Goal: Task Accomplishment & Management: Complete application form

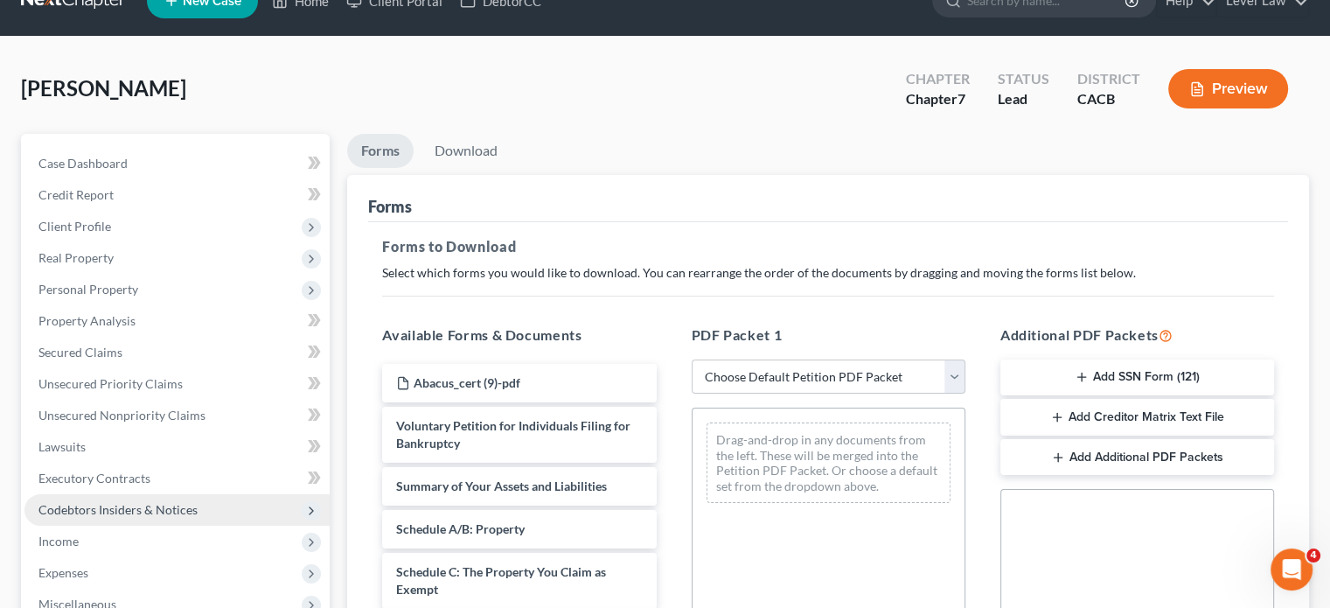
scroll to position [175, 0]
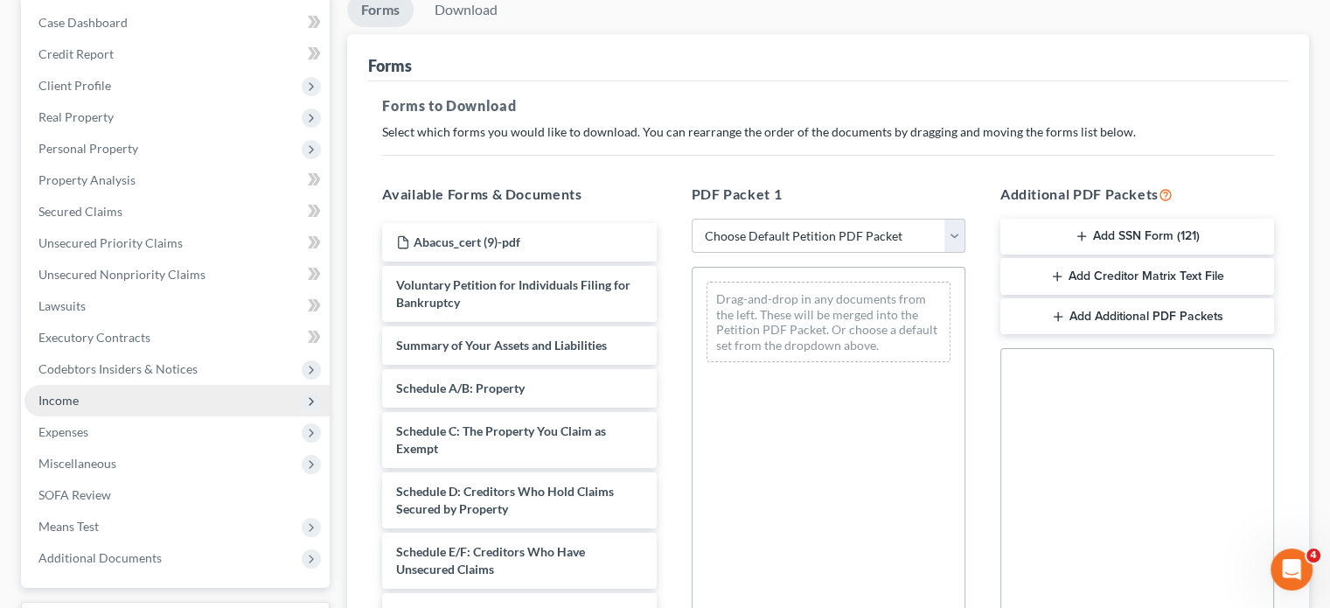
click at [74, 405] on span "Income" at bounding box center [58, 400] width 40 height 15
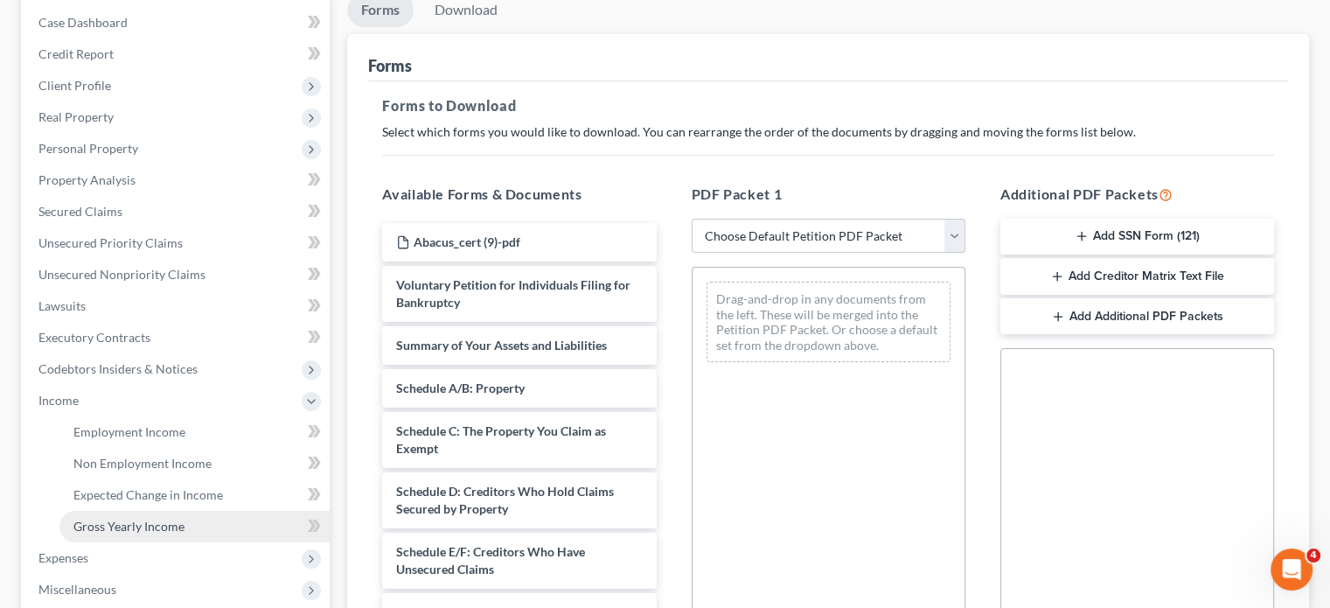
click at [108, 516] on link "Gross Yearly Income" at bounding box center [194, 526] width 270 height 31
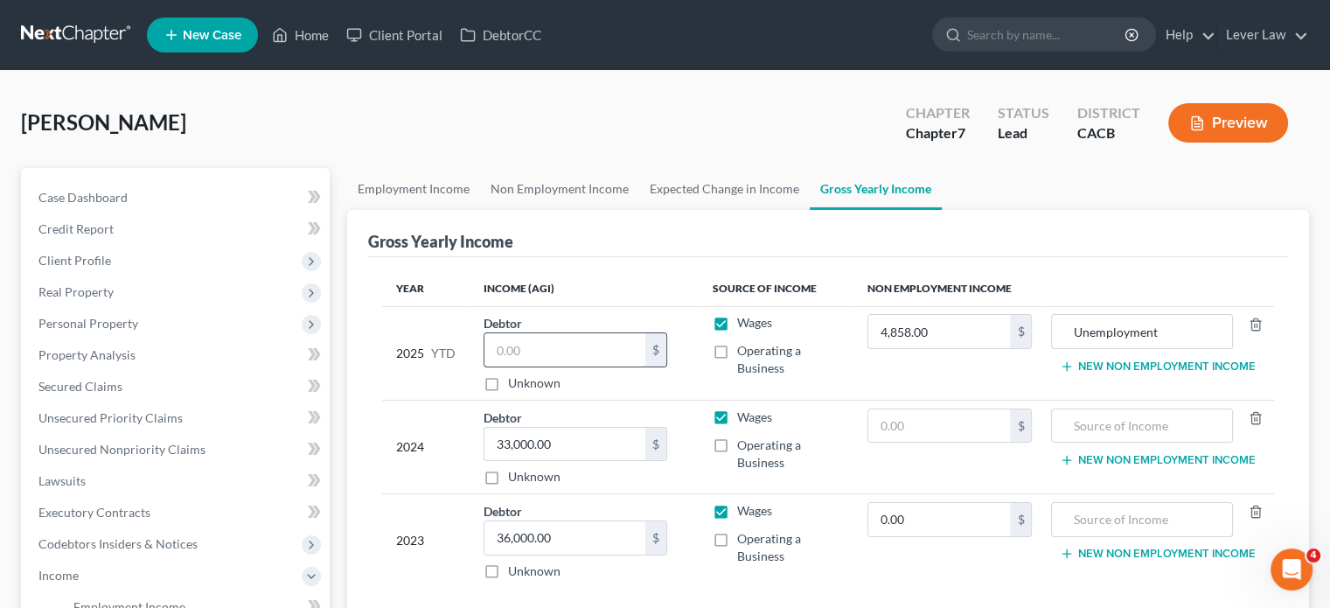
click at [639, 363] on input "text" at bounding box center [564, 349] width 161 height 33
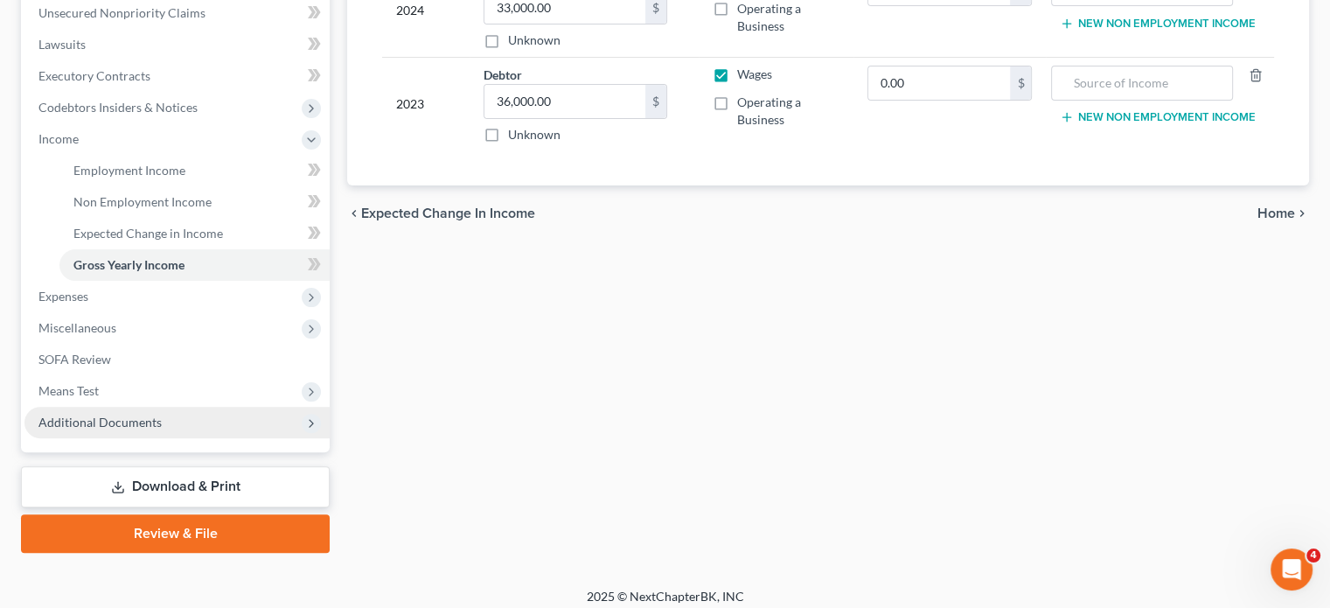
scroll to position [437, 0]
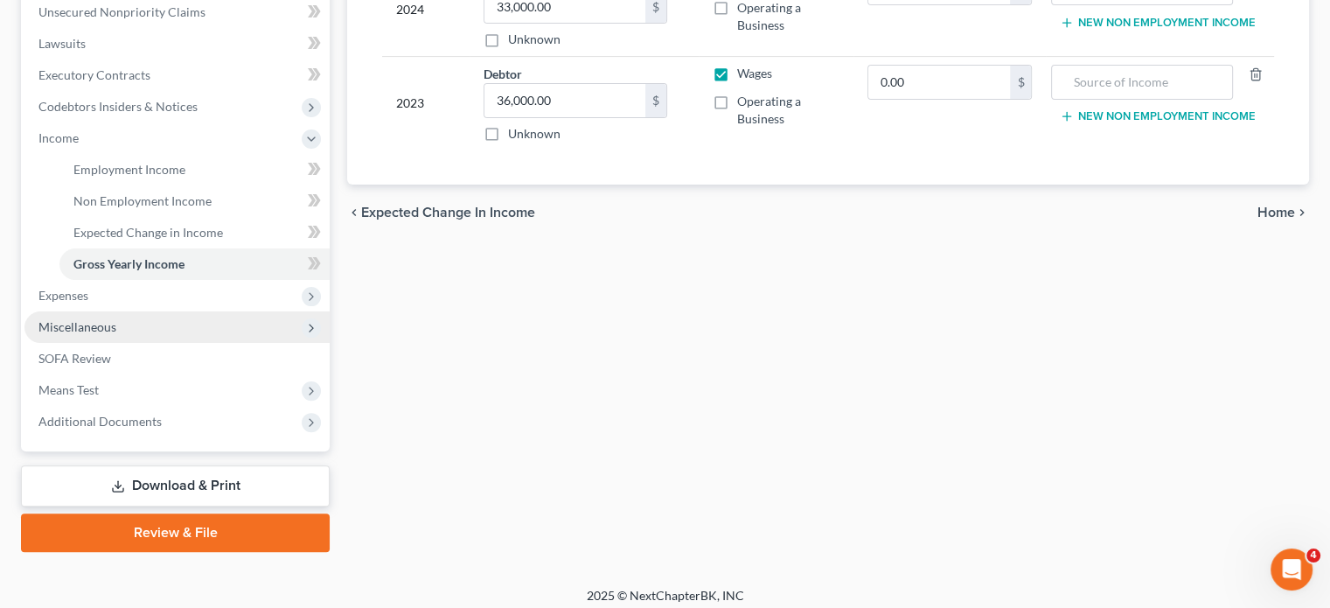
type input "15,301"
click at [214, 321] on span "Miscellaneous" at bounding box center [176, 326] width 305 height 31
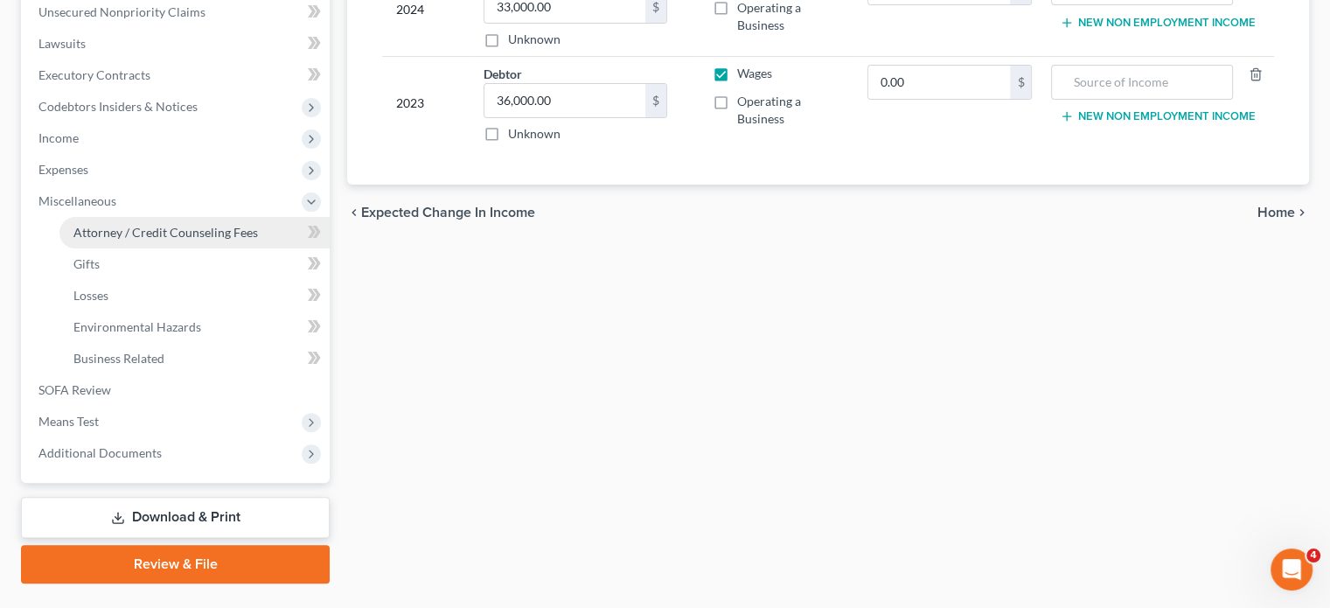
click at [240, 240] on link "Attorney / Credit Counseling Fees" at bounding box center [194, 232] width 270 height 31
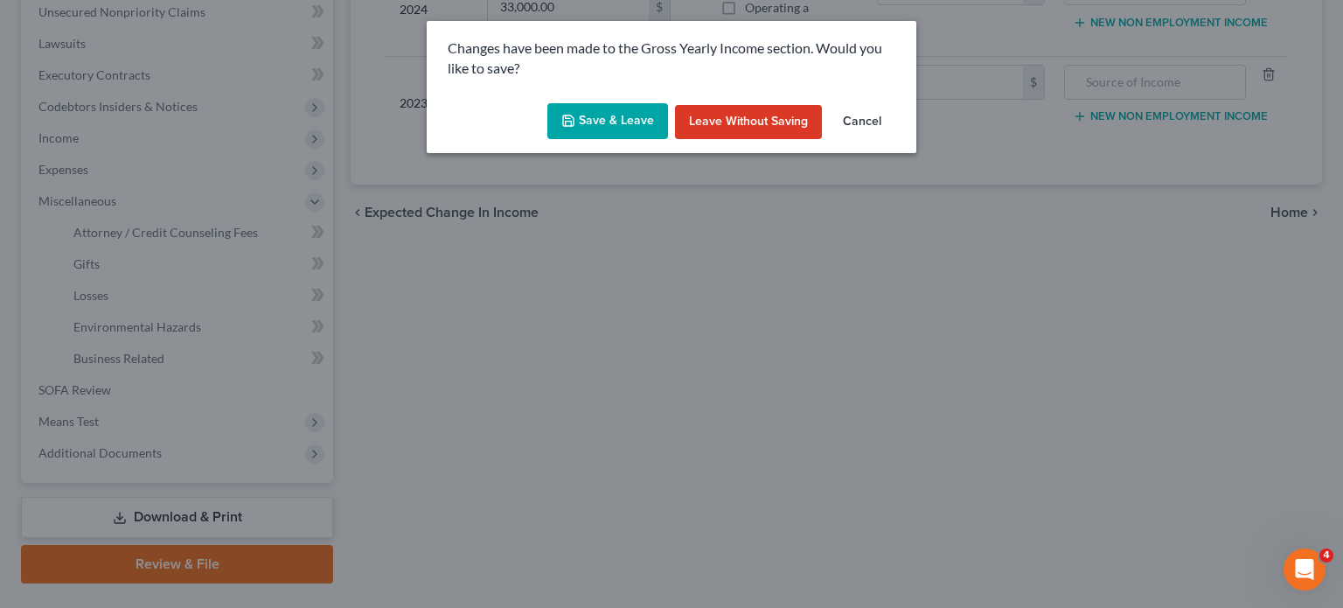
click at [647, 105] on button "Save & Leave" at bounding box center [607, 121] width 121 height 37
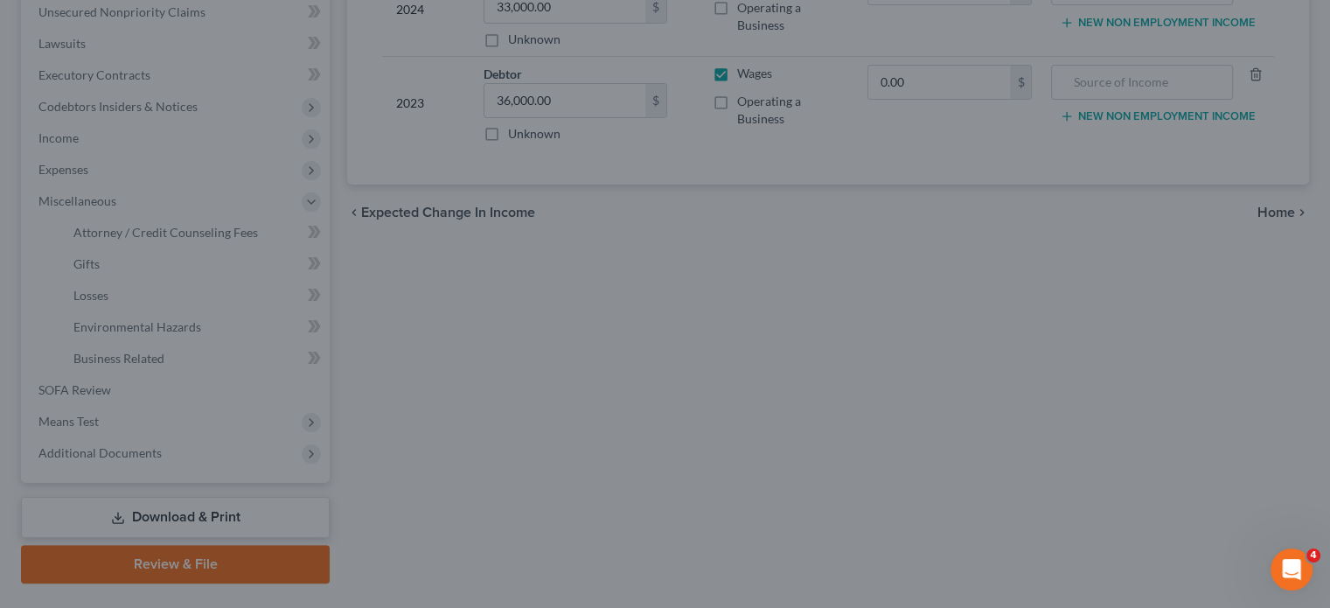
select select "0"
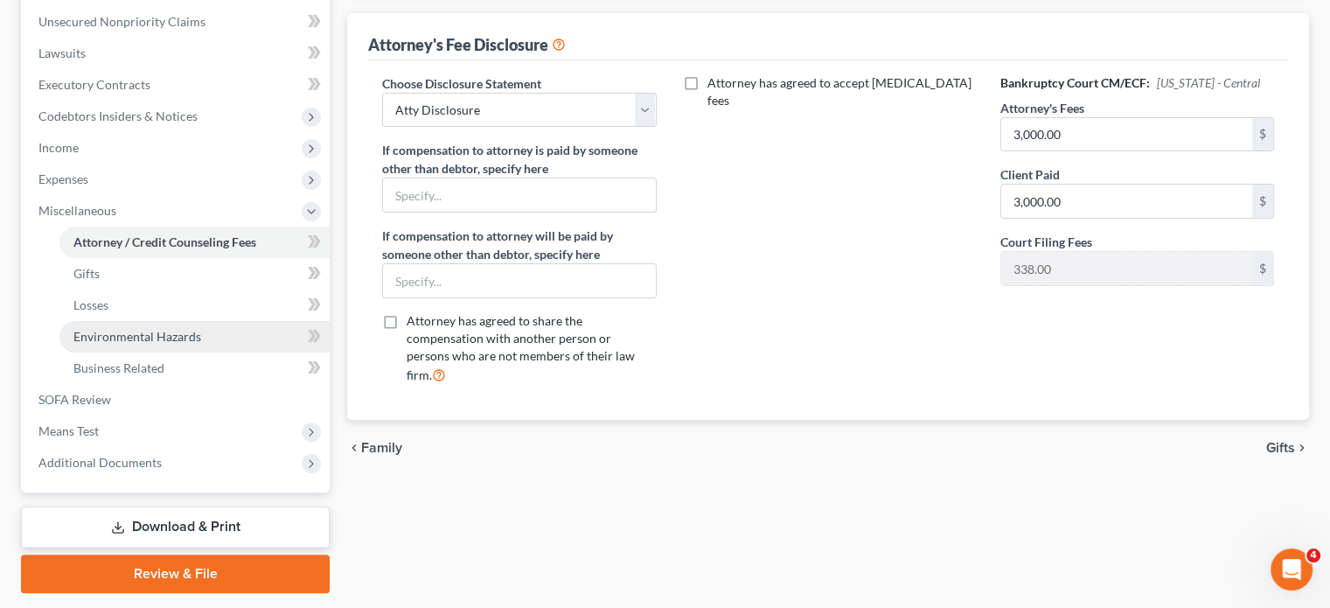
scroll to position [477, 0]
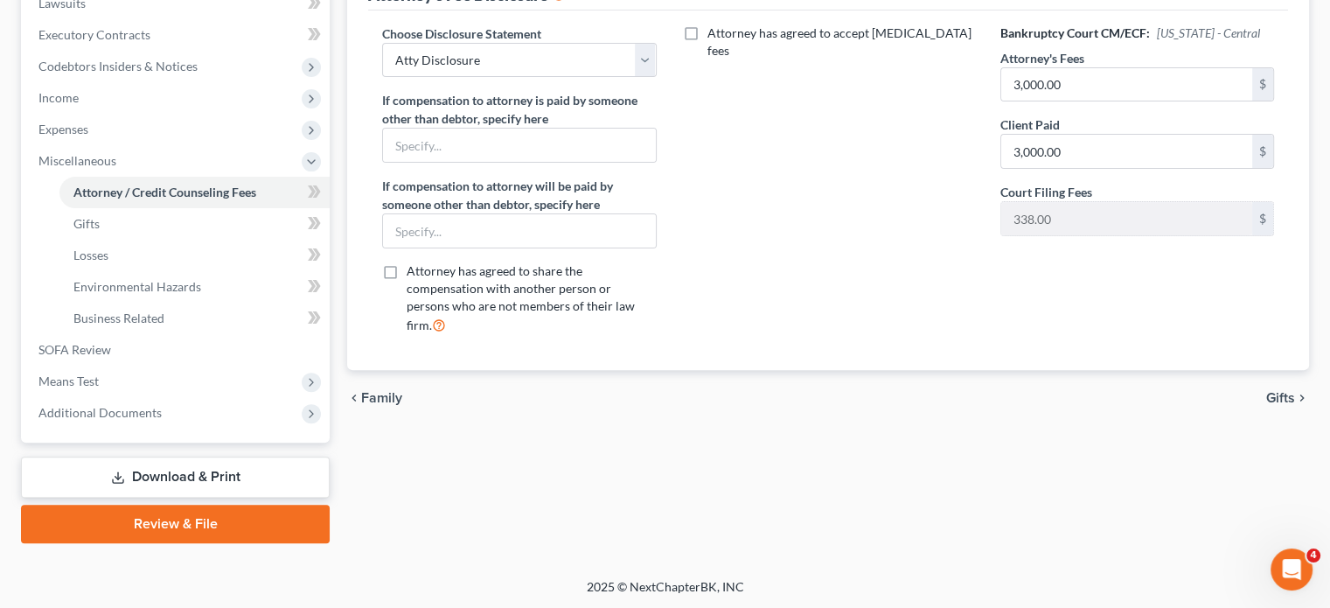
click at [156, 480] on link "Download & Print" at bounding box center [175, 476] width 309 height 41
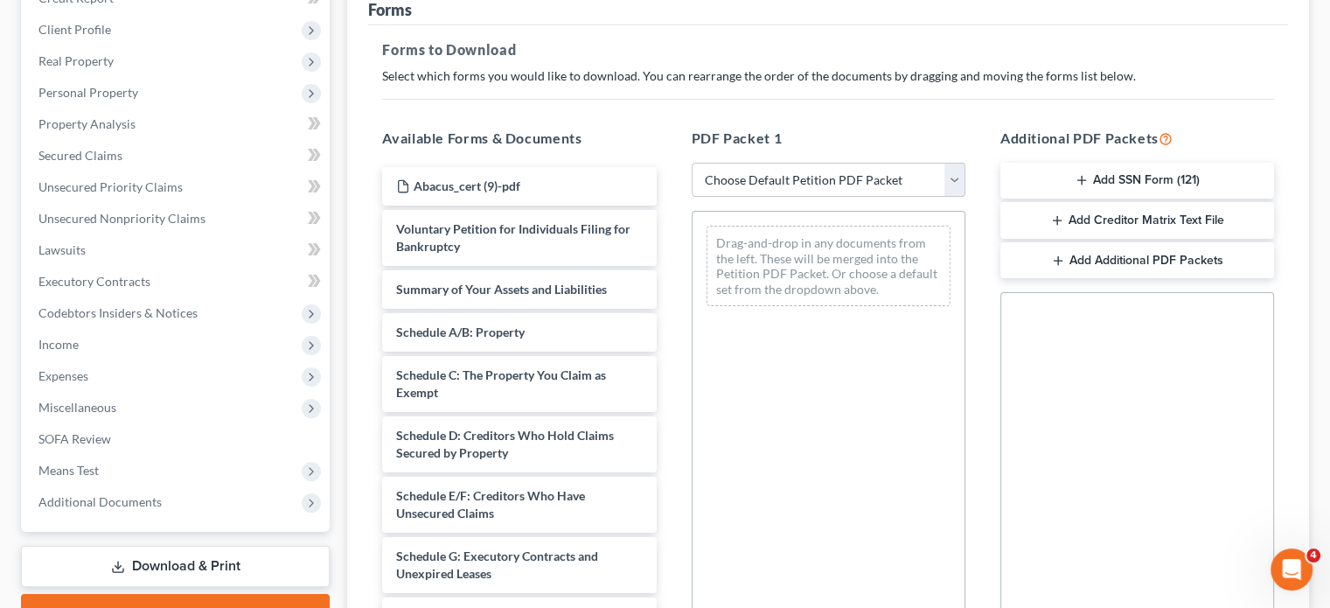
scroll to position [262, 0]
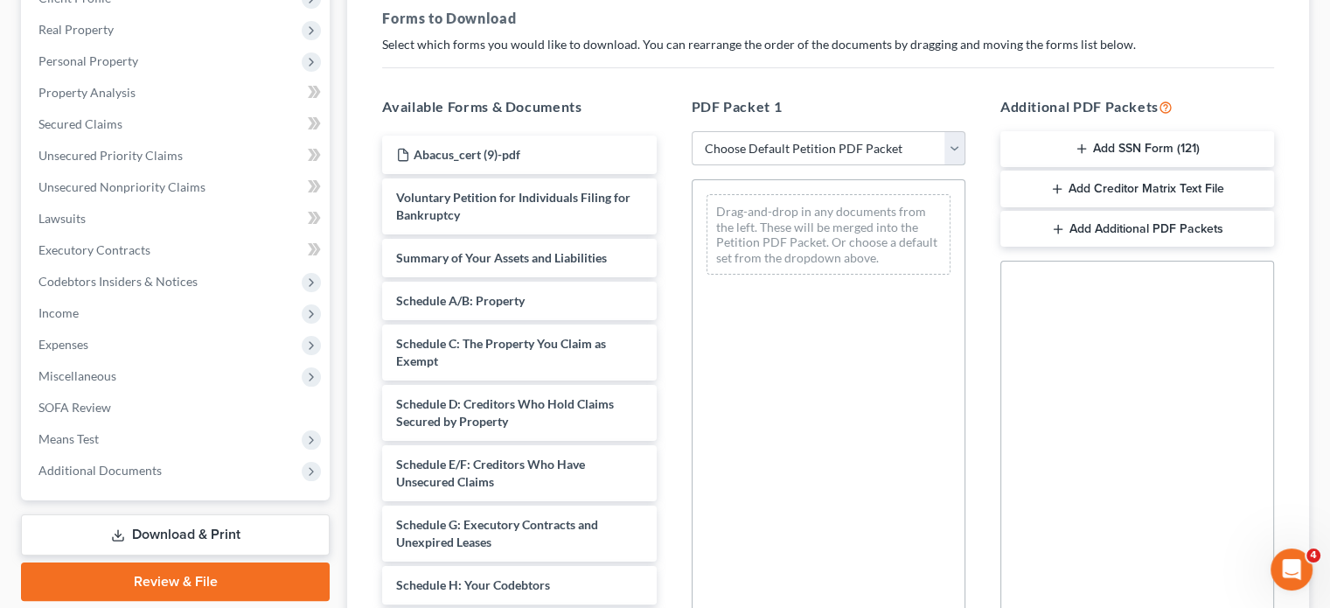
click at [863, 161] on select "Choose Default Petition PDF Packet Complete Bankruptcy Petition (all forms and …" at bounding box center [829, 148] width 274 height 35
select select "4"
click at [692, 131] on select "Choose Default Petition PDF Packet Complete Bankruptcy Petition (all forms and …" at bounding box center [829, 148] width 274 height 35
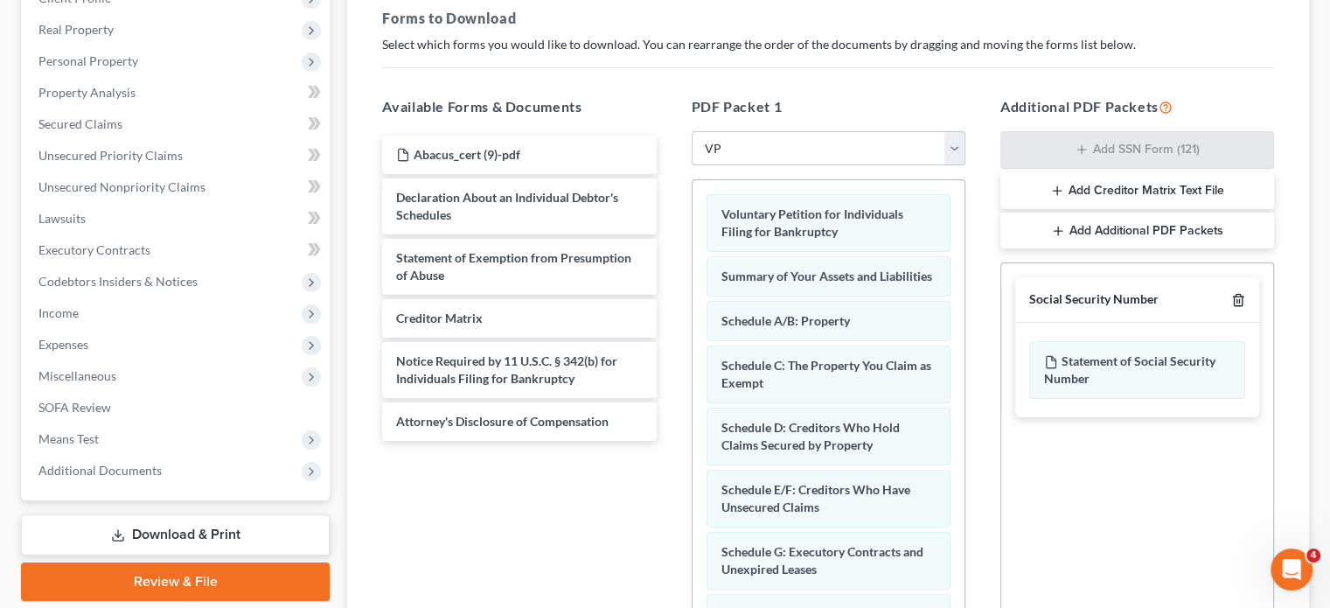
click at [1235, 301] on icon "button" at bounding box center [1238, 300] width 14 height 14
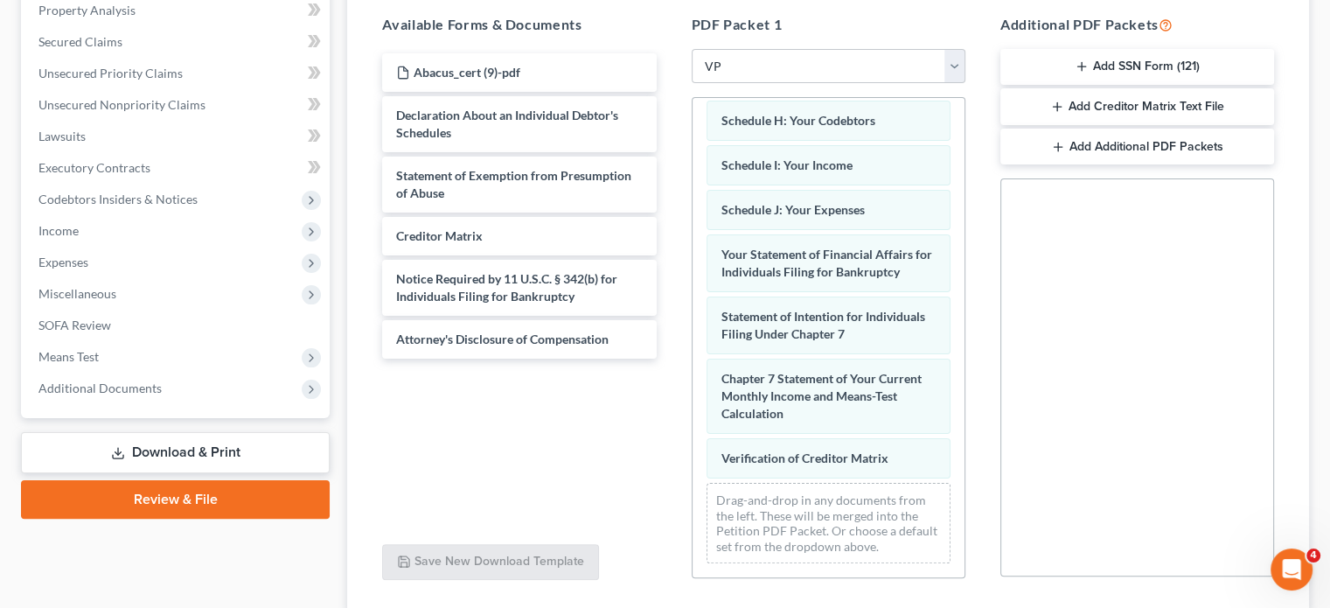
scroll to position [437, 0]
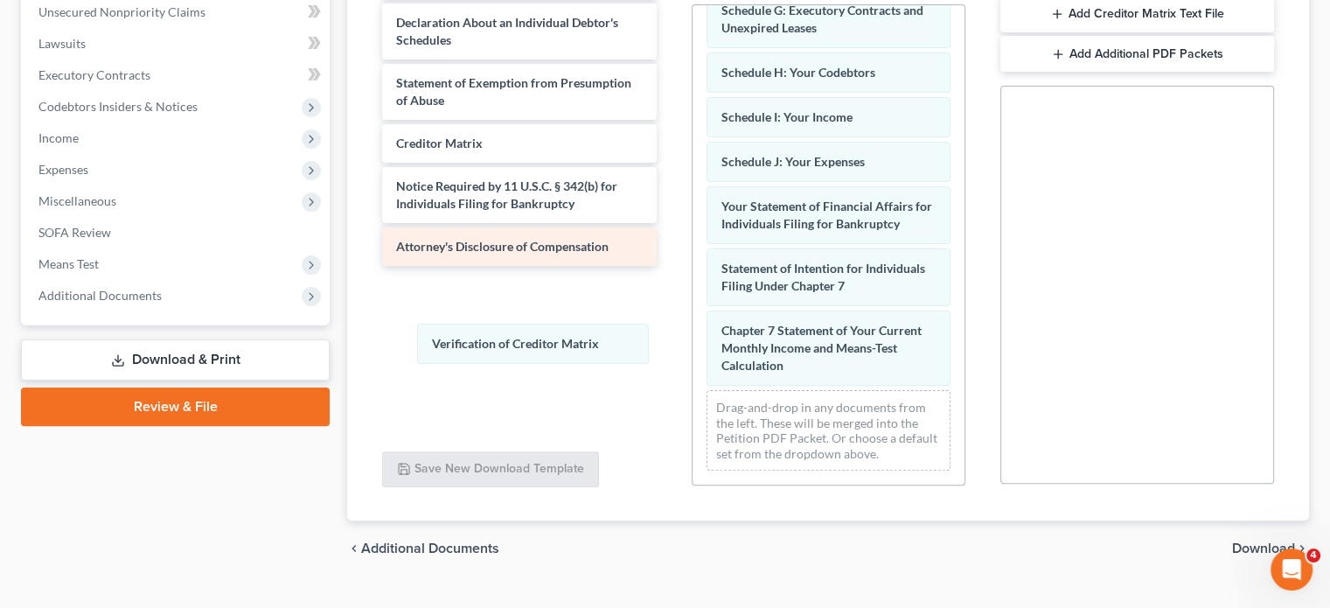
drag, startPoint x: 844, startPoint y: 365, endPoint x: 552, endPoint y: 251, distance: 313.7
click at [692, 312] on div "Verification of Creditor Matrix Voluntary Petition for Individuals Filing for B…" at bounding box center [828, 61] width 272 height 845
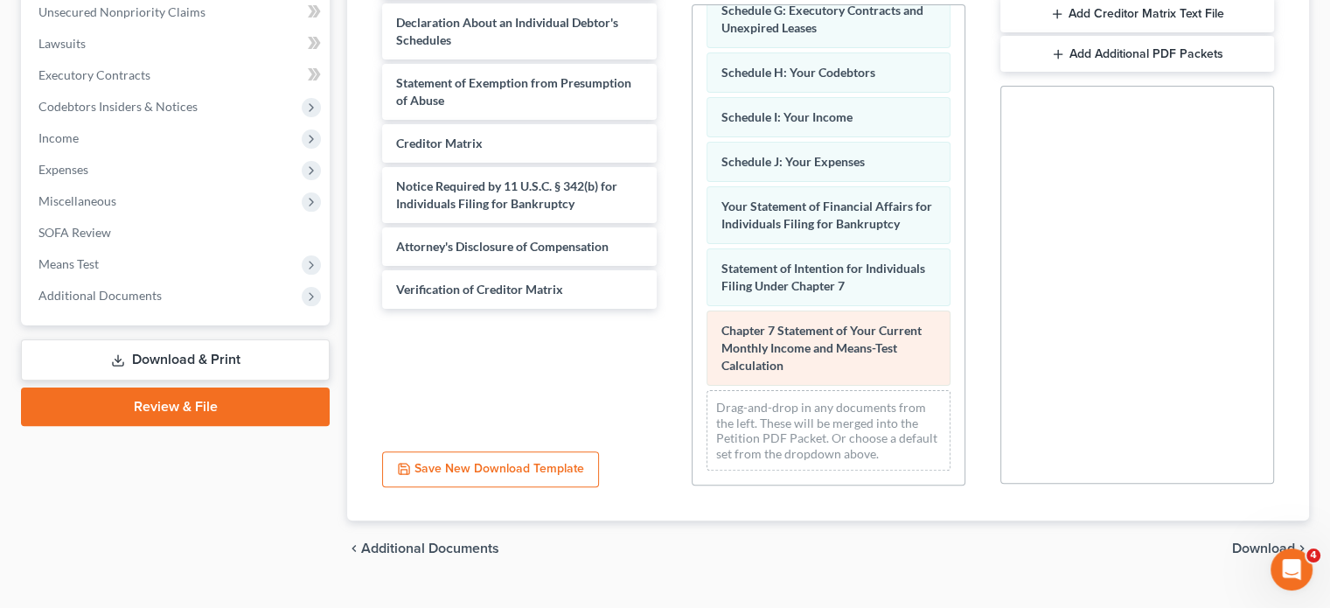
scroll to position [422, 0]
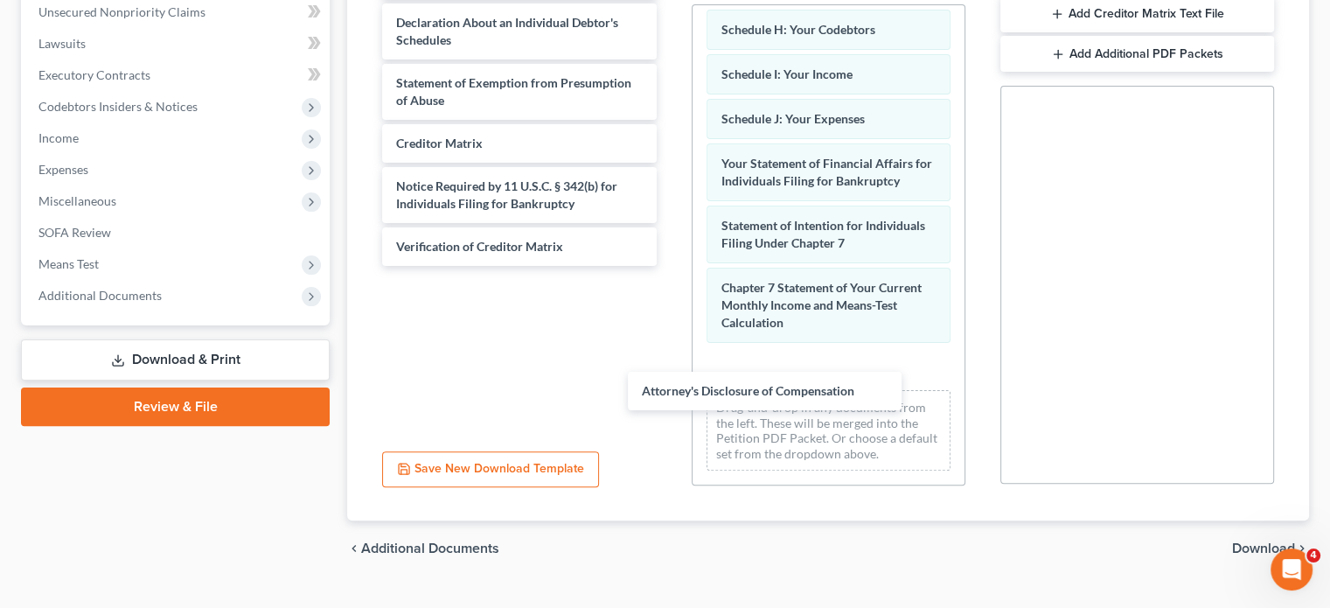
drag, startPoint x: 550, startPoint y: 240, endPoint x: 780, endPoint y: 351, distance: 255.4
click at [670, 266] on div "Attorney's Disclosure of Compensation Abacus_cert (9)-pdf Declaration About an …" at bounding box center [519, 113] width 302 height 305
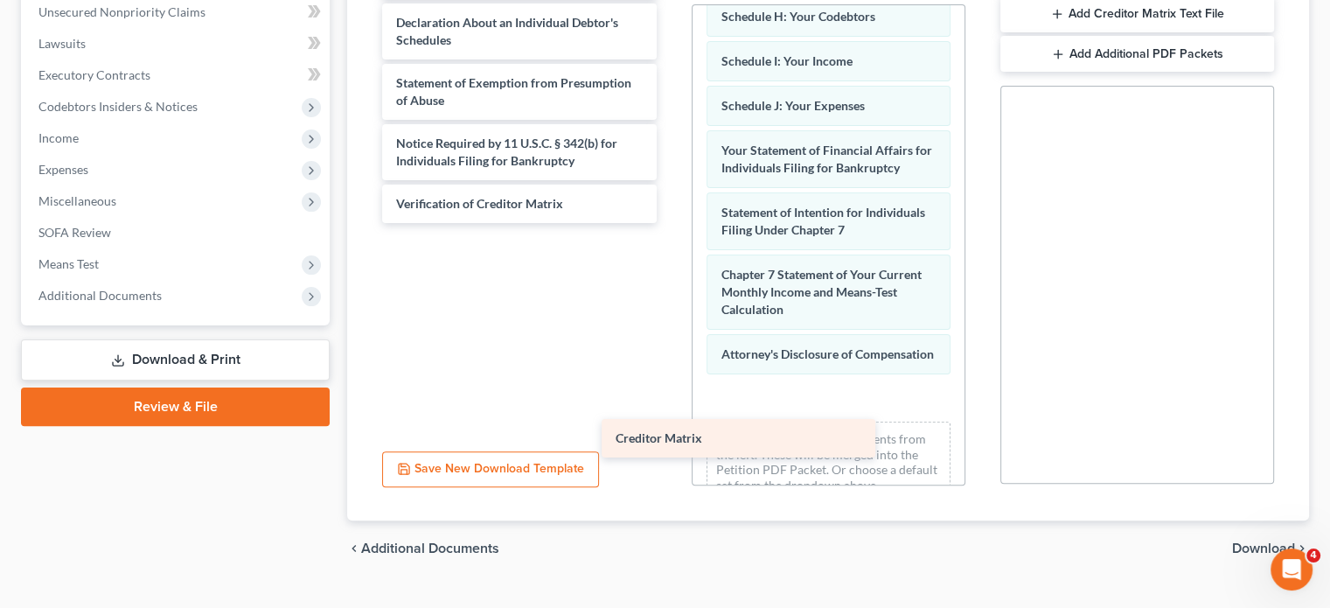
drag, startPoint x: 642, startPoint y: 236, endPoint x: 846, endPoint y: 433, distance: 283.8
click at [670, 223] on div "Creditor Matrix Abacus_cert (9)-pdf Declaration About an Individual Debtor's Sc…" at bounding box center [519, 92] width 302 height 262
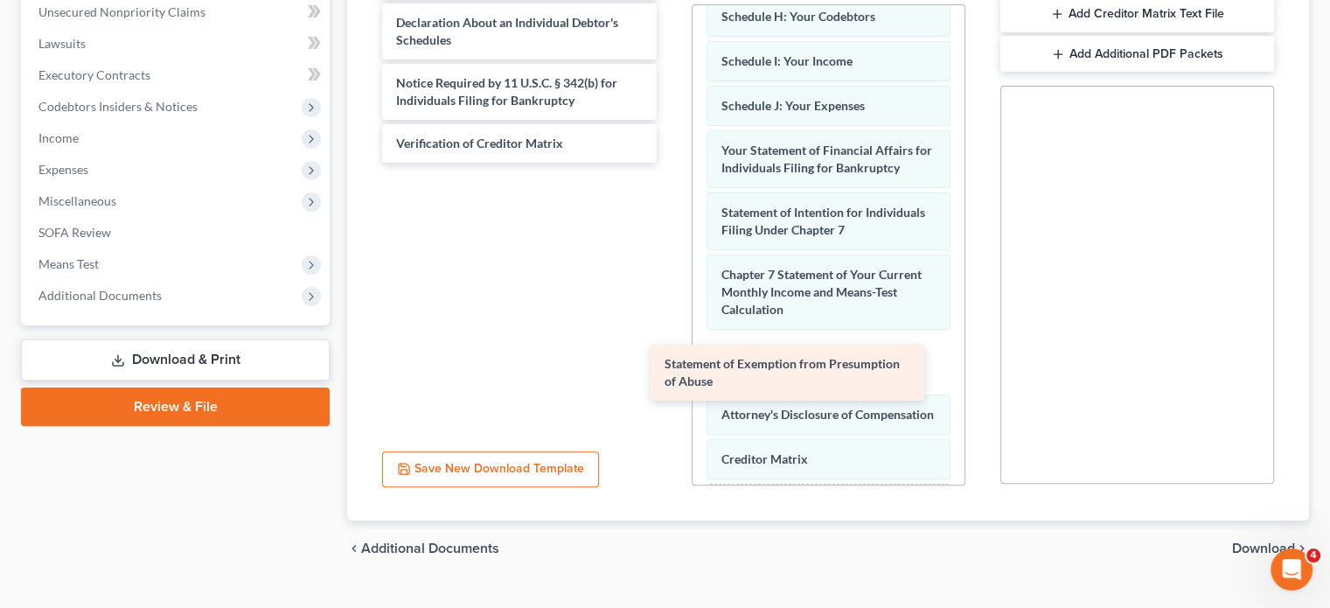
drag, startPoint x: 577, startPoint y: 90, endPoint x: 858, endPoint y: 371, distance: 396.9
click at [670, 163] on div "Statement of Exemption from Presumption of Abuse Abacus_cert (9)-pdf Declaratio…" at bounding box center [519, 62] width 302 height 202
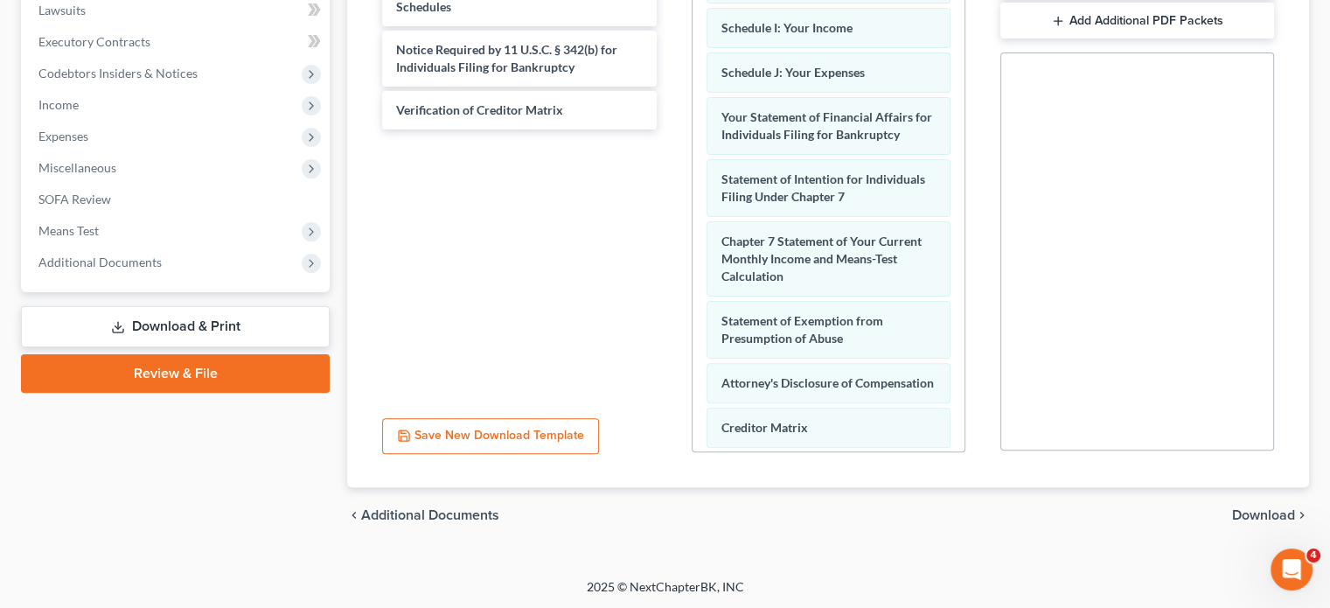
click at [1256, 508] on span "Download" at bounding box center [1263, 515] width 63 height 14
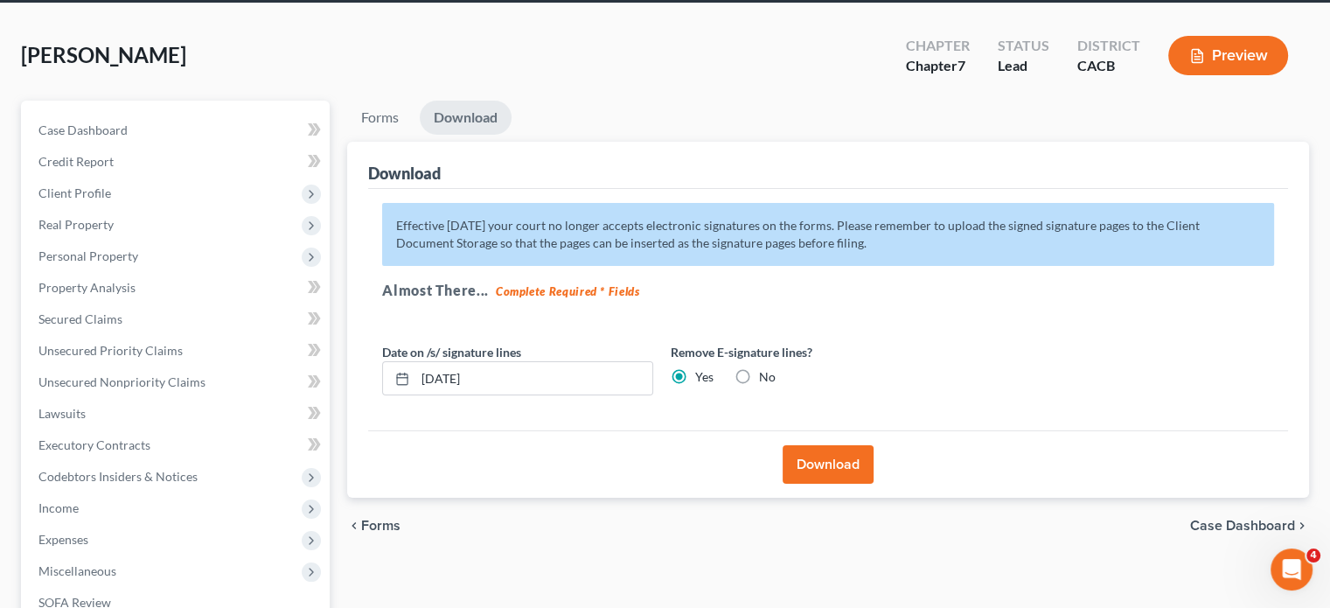
scroll to position [58, 0]
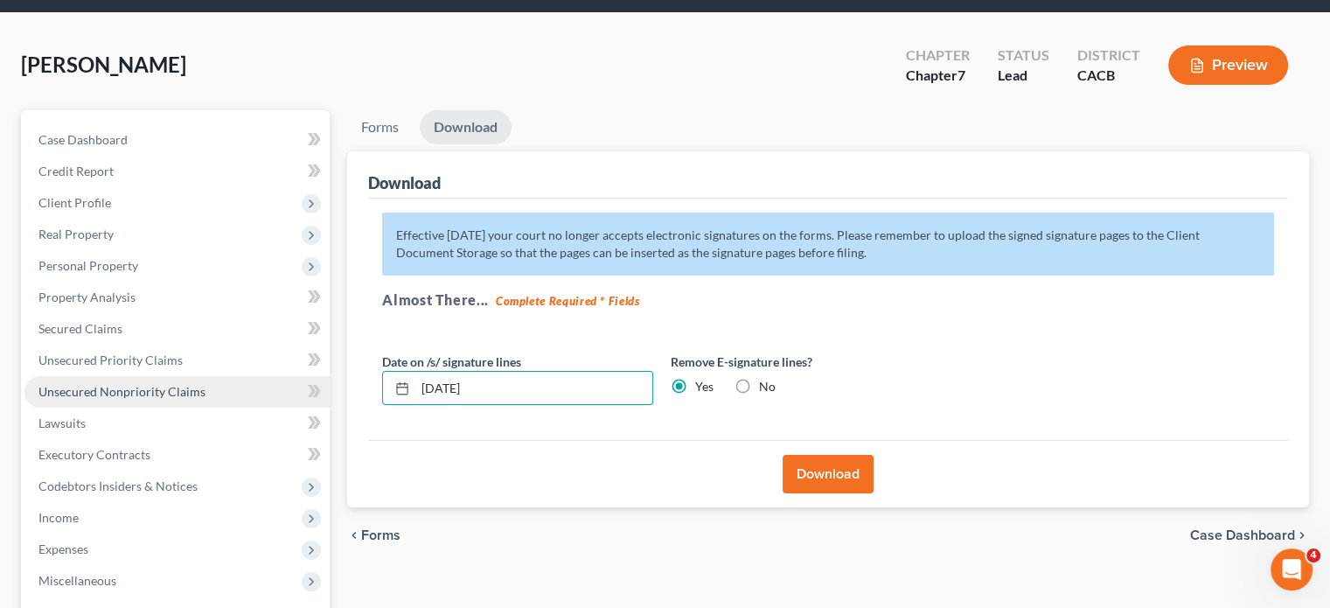
drag, startPoint x: 527, startPoint y: 392, endPoint x: 283, endPoint y: 403, distance: 244.2
click at [283, 403] on div "Petition Navigation Case Dashboard Payments Invoices Payments Payments Credit R…" at bounding box center [664, 457] width 1305 height 695
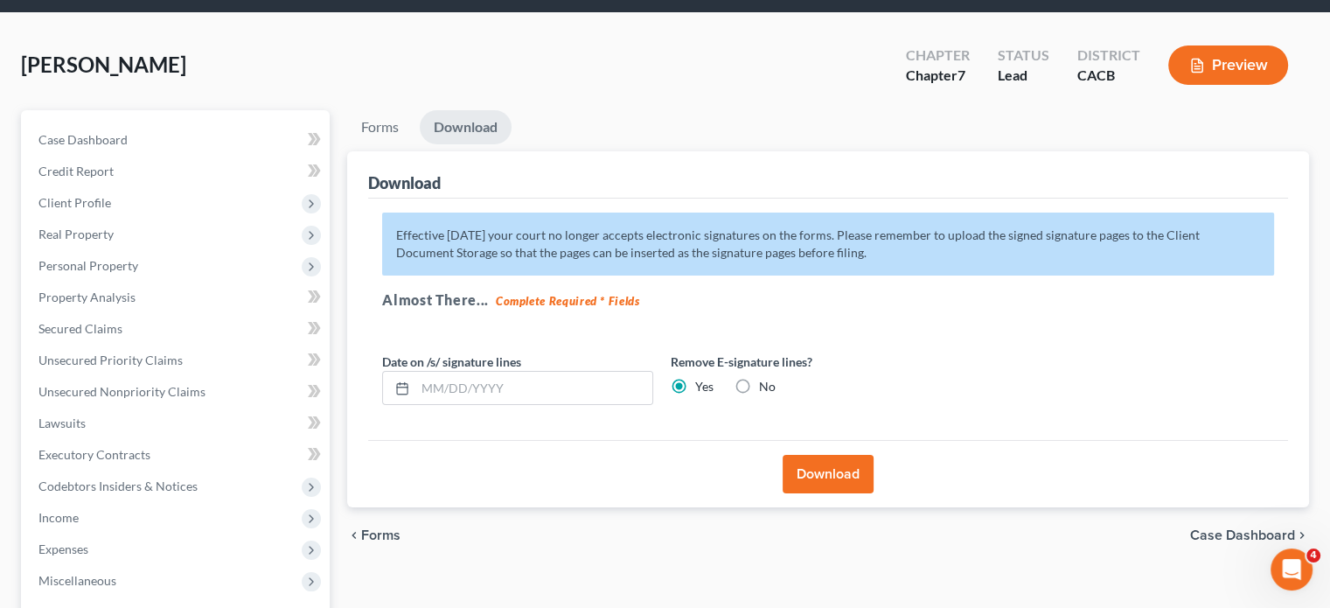
click at [828, 475] on button "Download" at bounding box center [828, 474] width 91 height 38
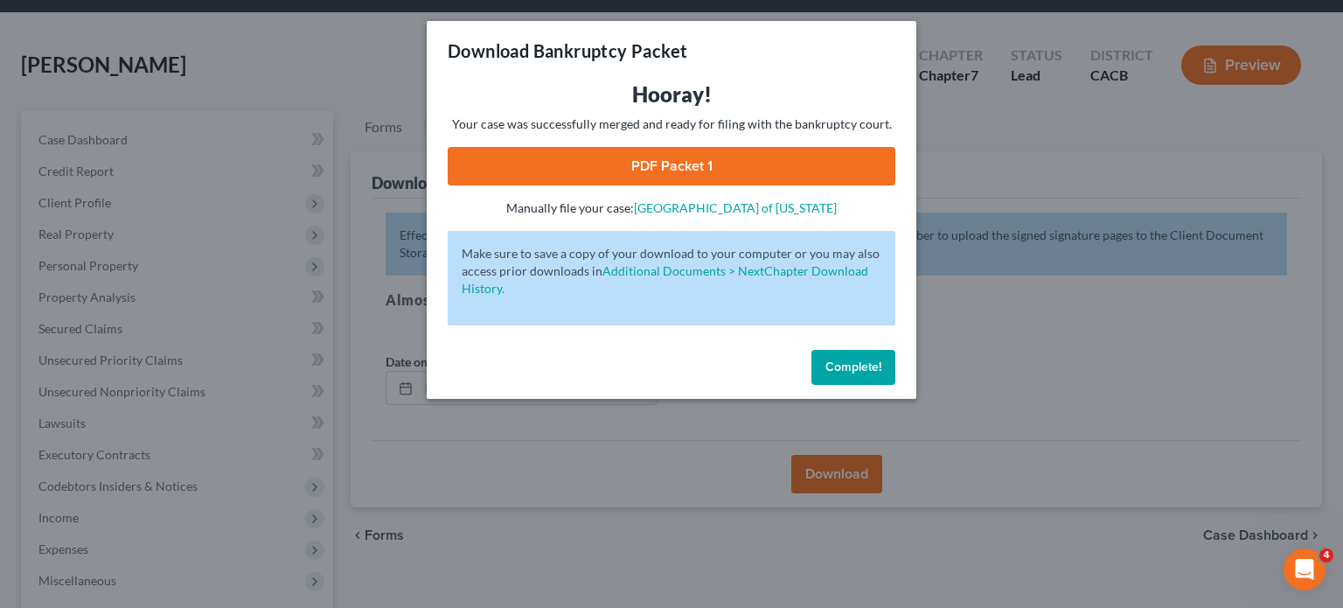
click at [727, 166] on link "PDF Packet 1" at bounding box center [672, 166] width 448 height 38
click at [869, 380] on button "Complete!" at bounding box center [853, 367] width 84 height 35
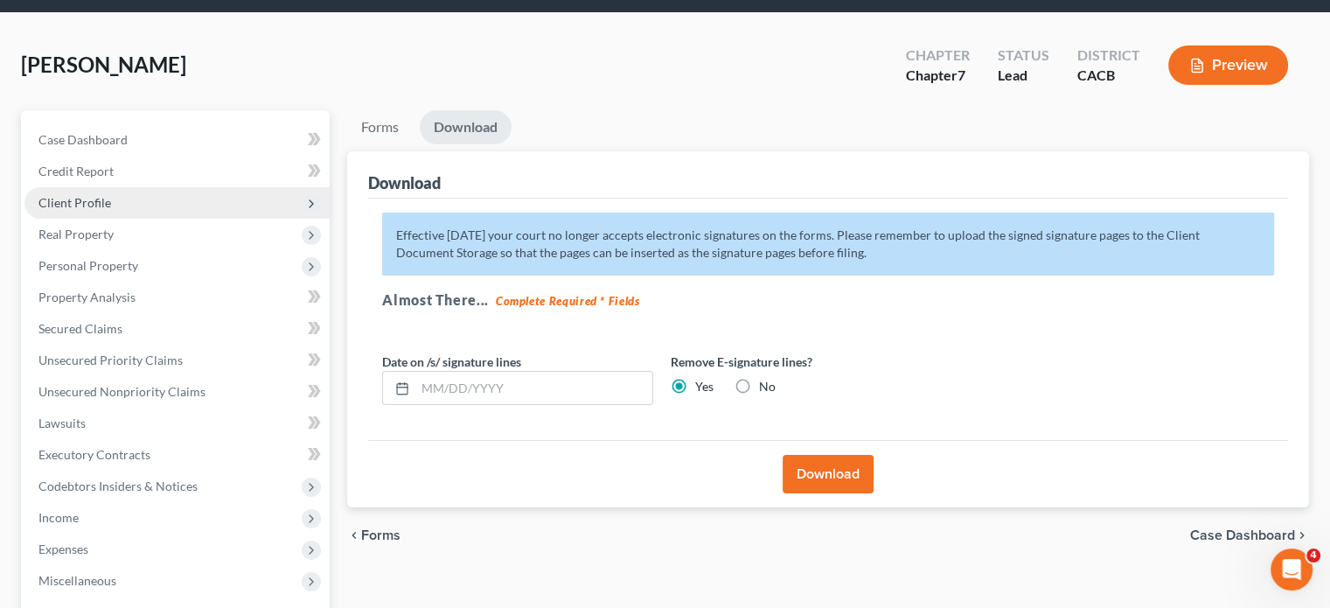
click at [114, 207] on span "Client Profile" at bounding box center [176, 202] width 305 height 31
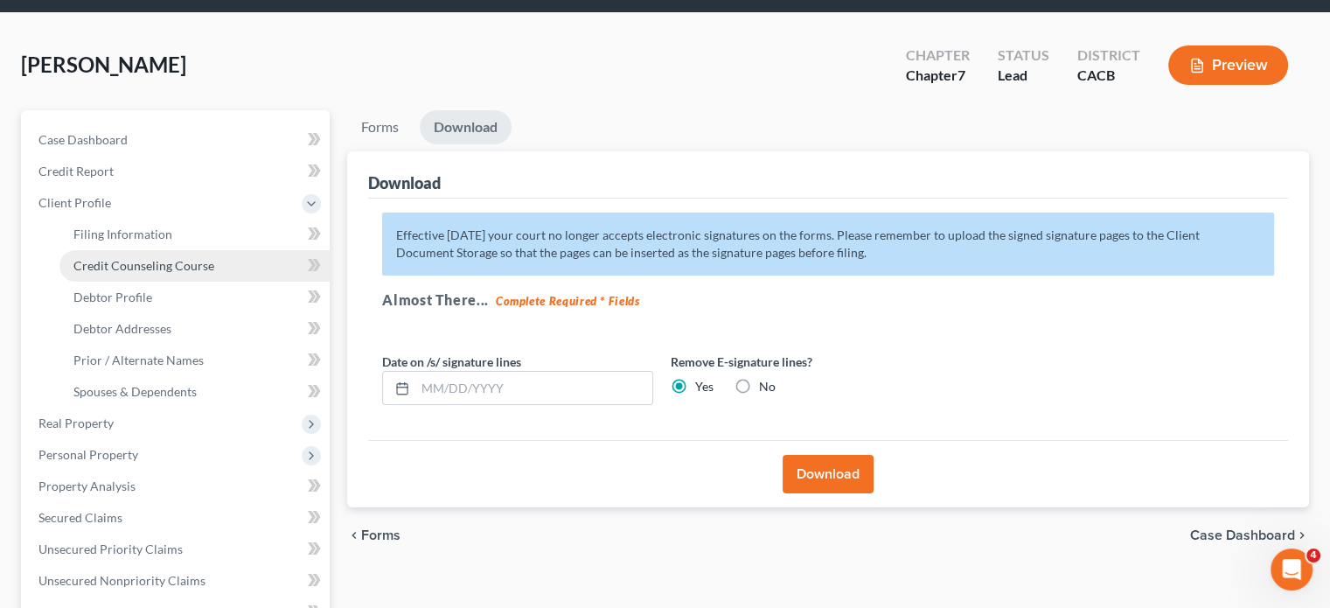
click at [120, 258] on span "Credit Counseling Course" at bounding box center [143, 265] width 141 height 15
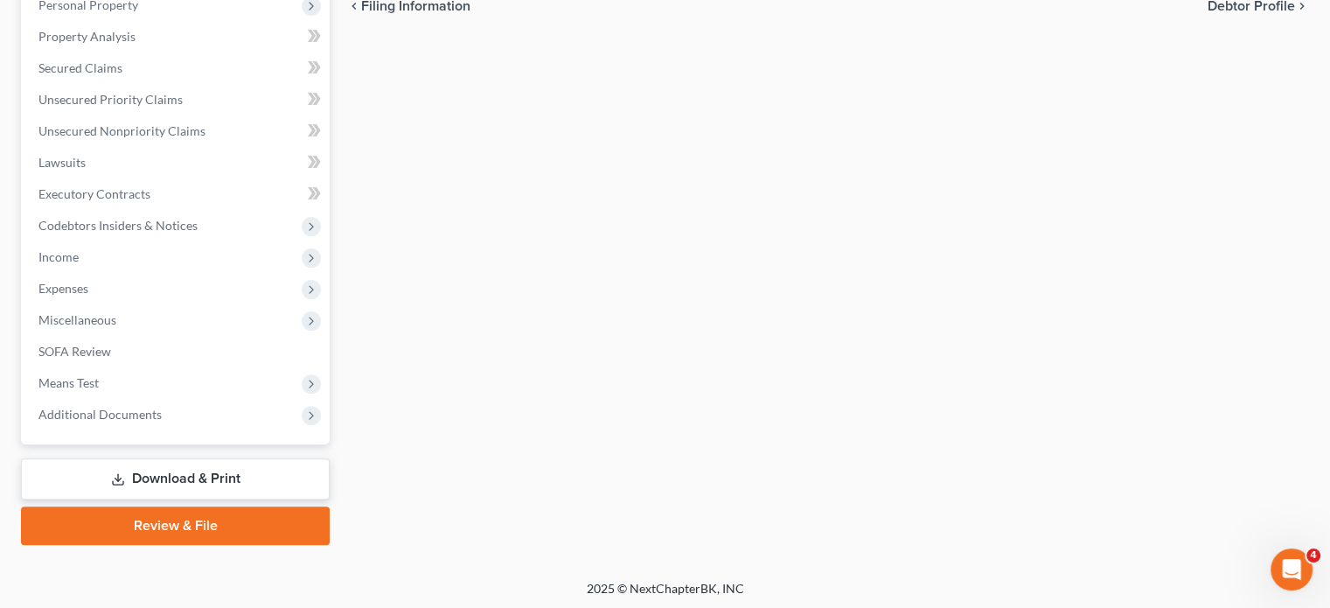
scroll to position [509, 0]
click at [125, 478] on link "Download & Print" at bounding box center [175, 476] width 309 height 41
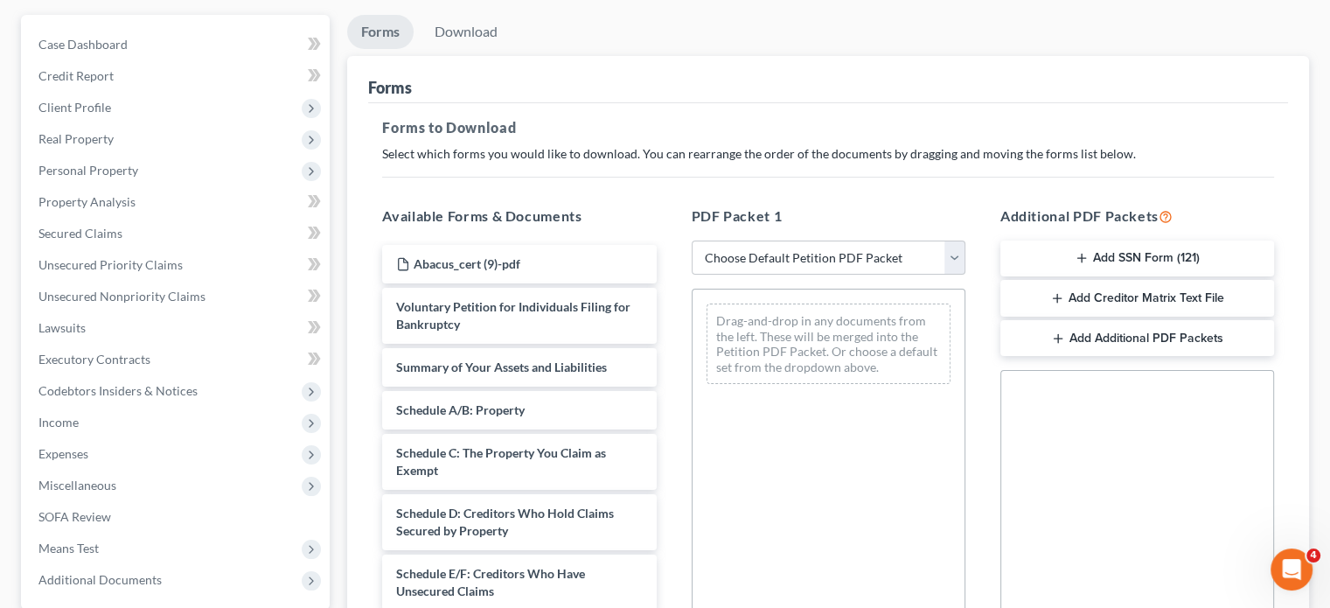
scroll to position [470, 0]
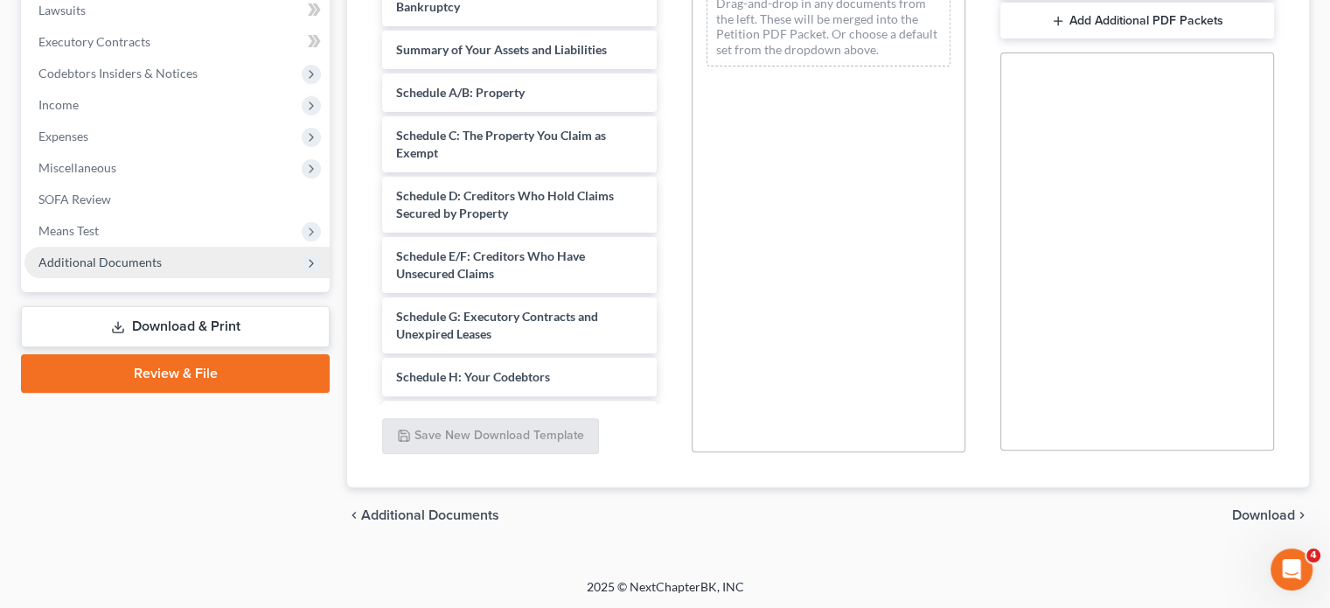
click at [150, 271] on span "Additional Documents" at bounding box center [176, 262] width 305 height 31
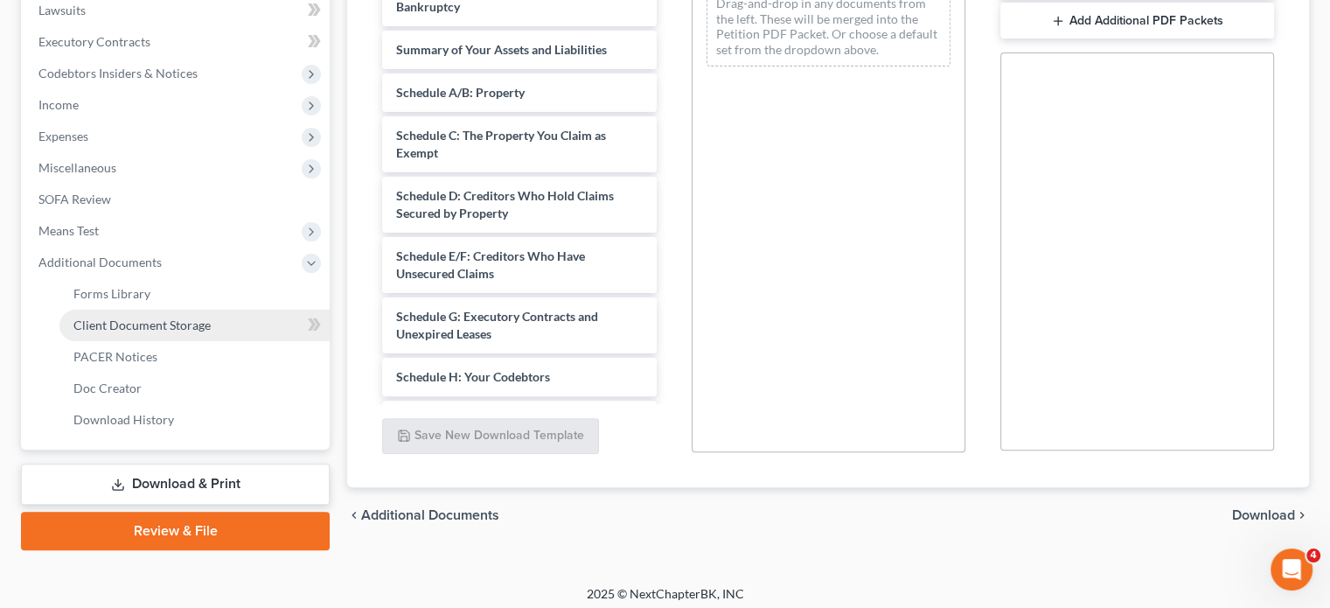
click at [168, 317] on span "Client Document Storage" at bounding box center [141, 324] width 137 height 15
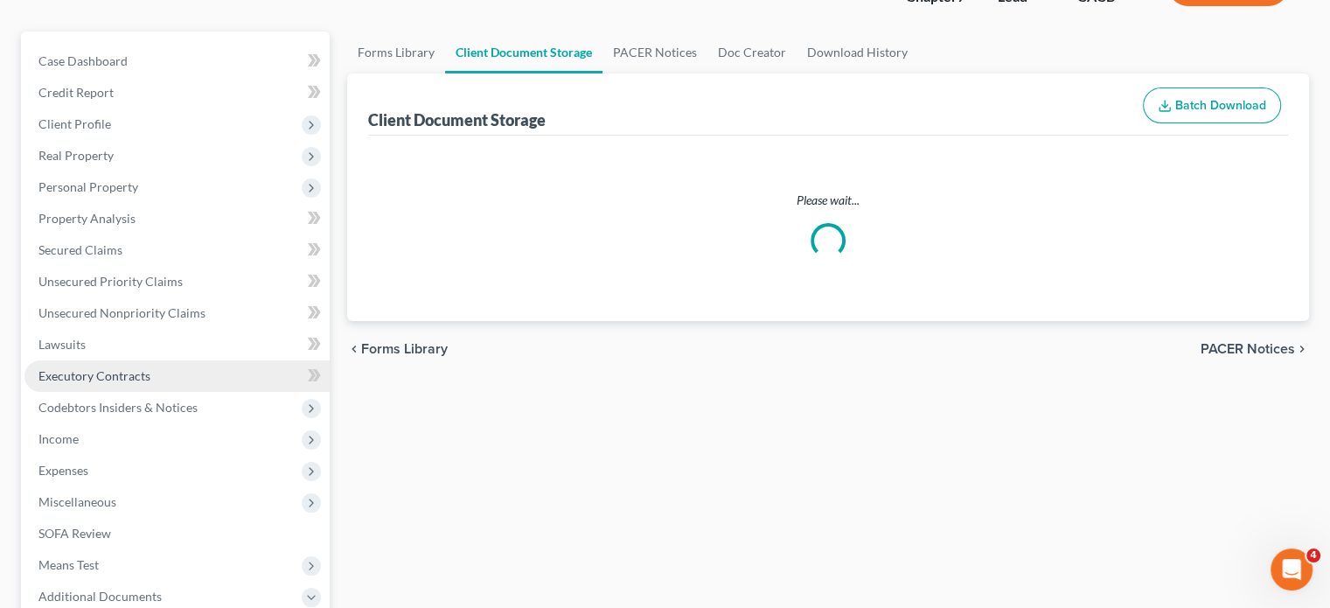
scroll to position [2, 0]
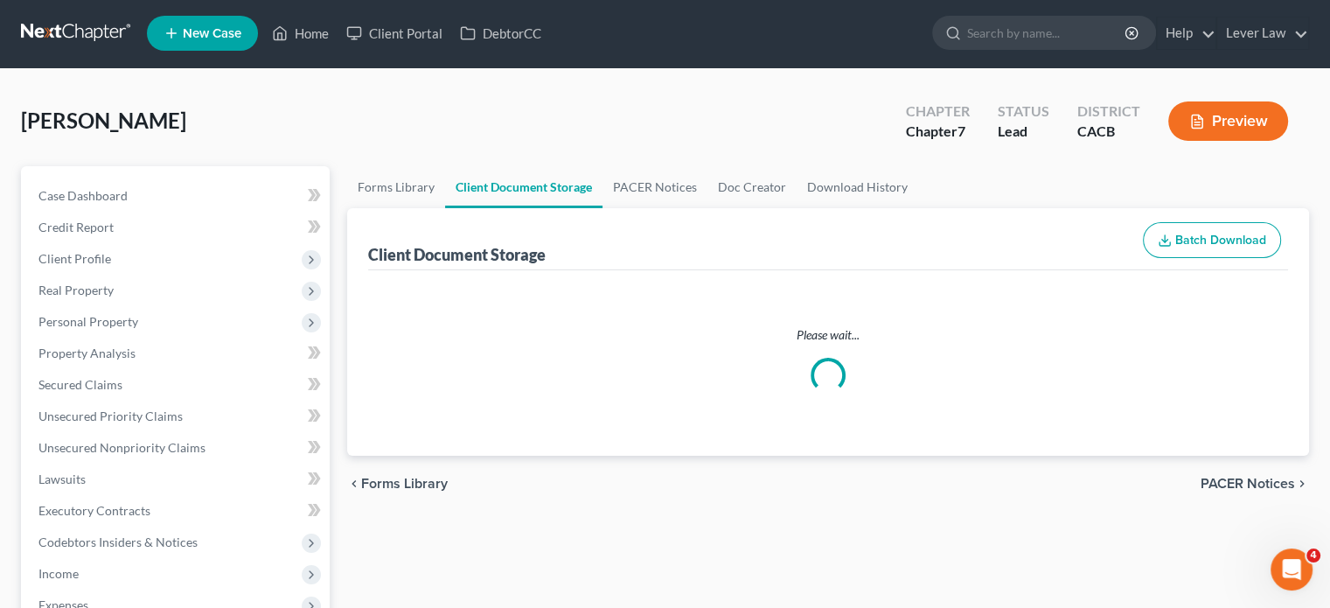
select select "10"
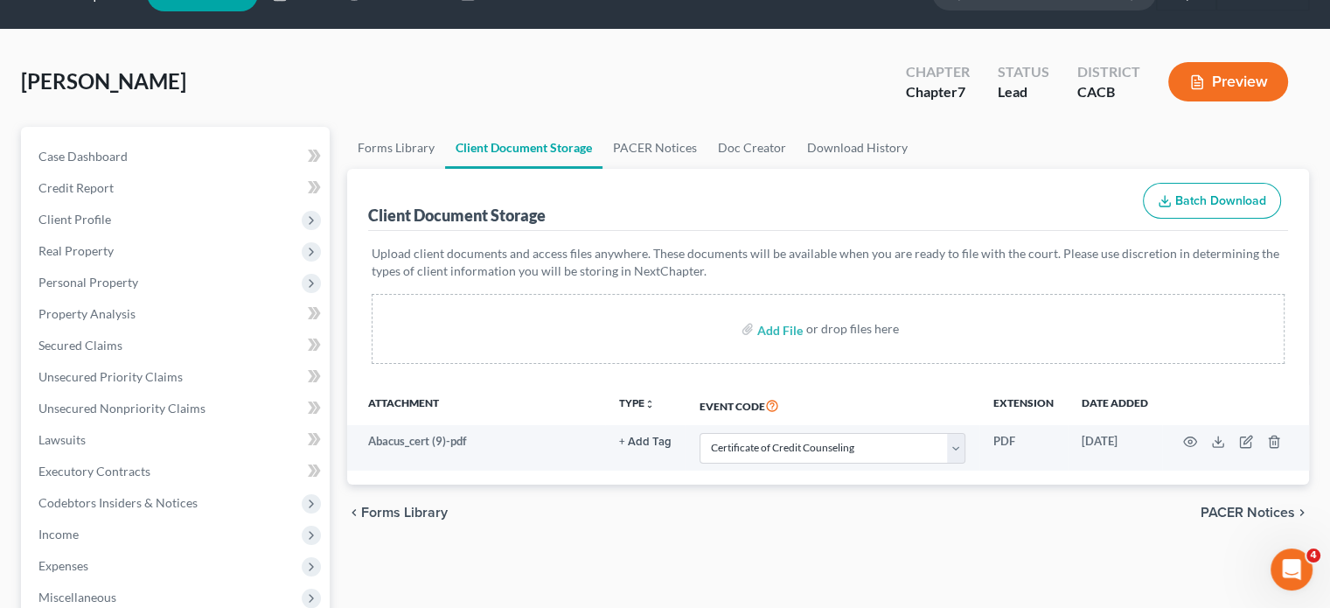
scroll to position [87, 0]
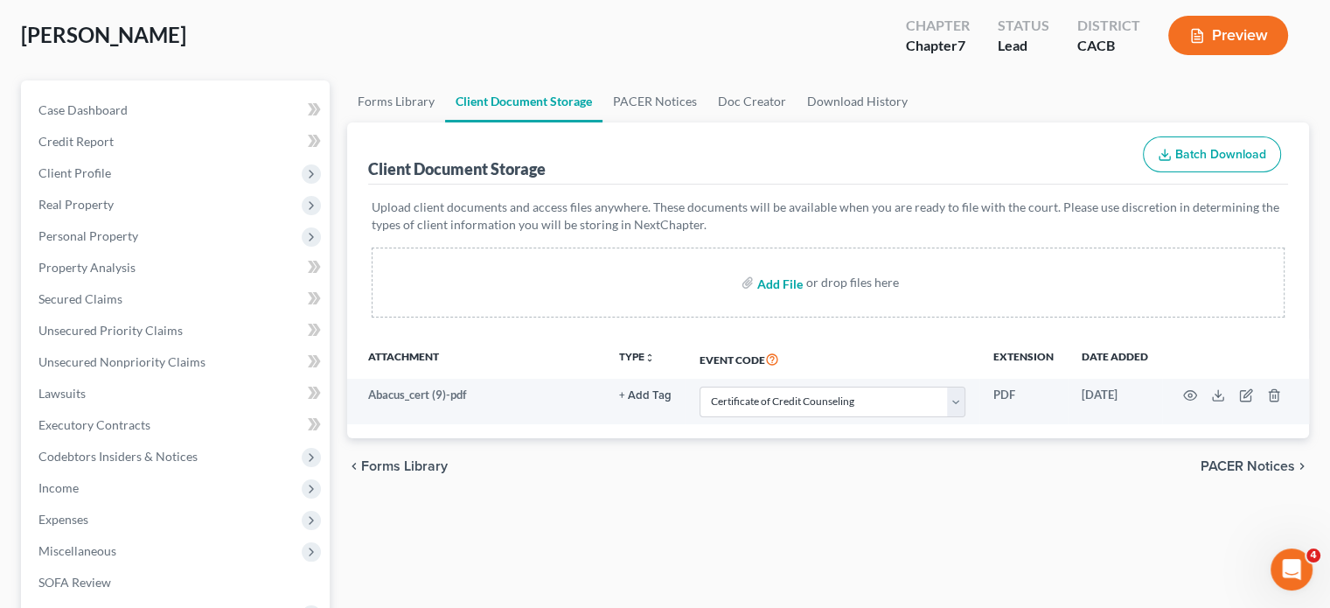
click at [775, 288] on input "file" at bounding box center [778, 282] width 42 height 31
type input "C:\fakepath\Income signed [PERSON_NAME].pdf"
select select "10"
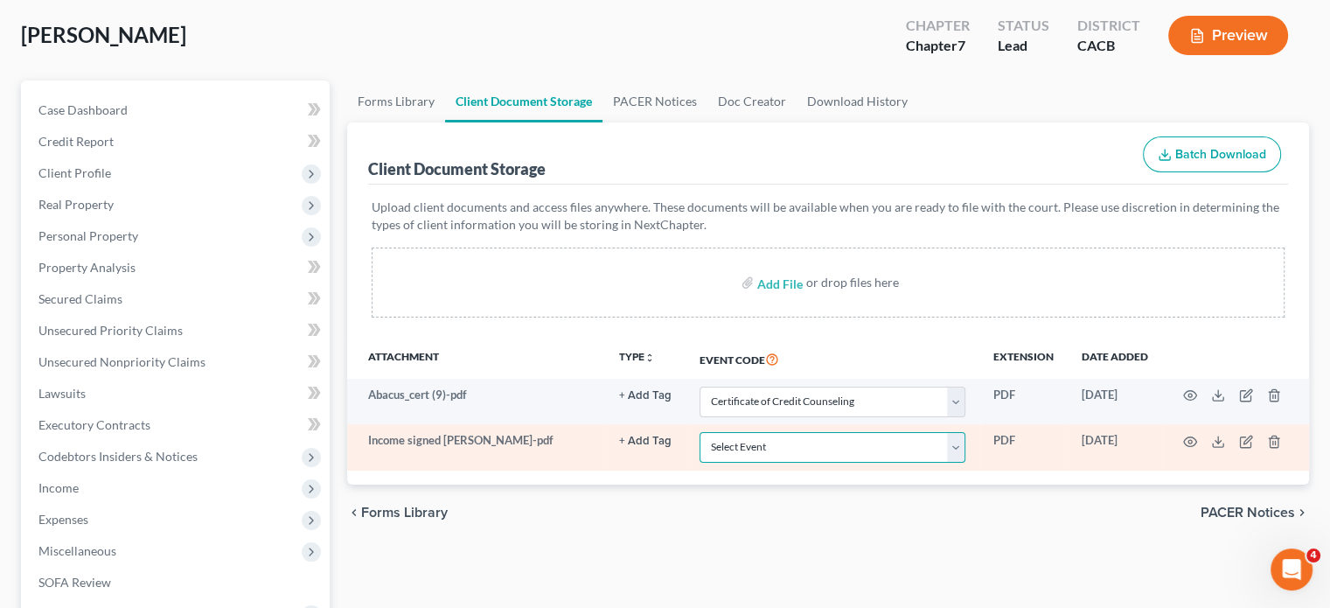
drag, startPoint x: 808, startPoint y: 440, endPoint x: 810, endPoint y: 455, distance: 15.0
click at [808, 440] on select "Select Event Amended Chapter 11 Plan Amended Chapter 11 Small Business Plan Ame…" at bounding box center [832, 447] width 266 height 31
select select "30"
click at [699, 432] on select "Select Event Amended Chapter 11 Plan Amended Chapter 11 Small Business Plan Ame…" at bounding box center [832, 447] width 266 height 31
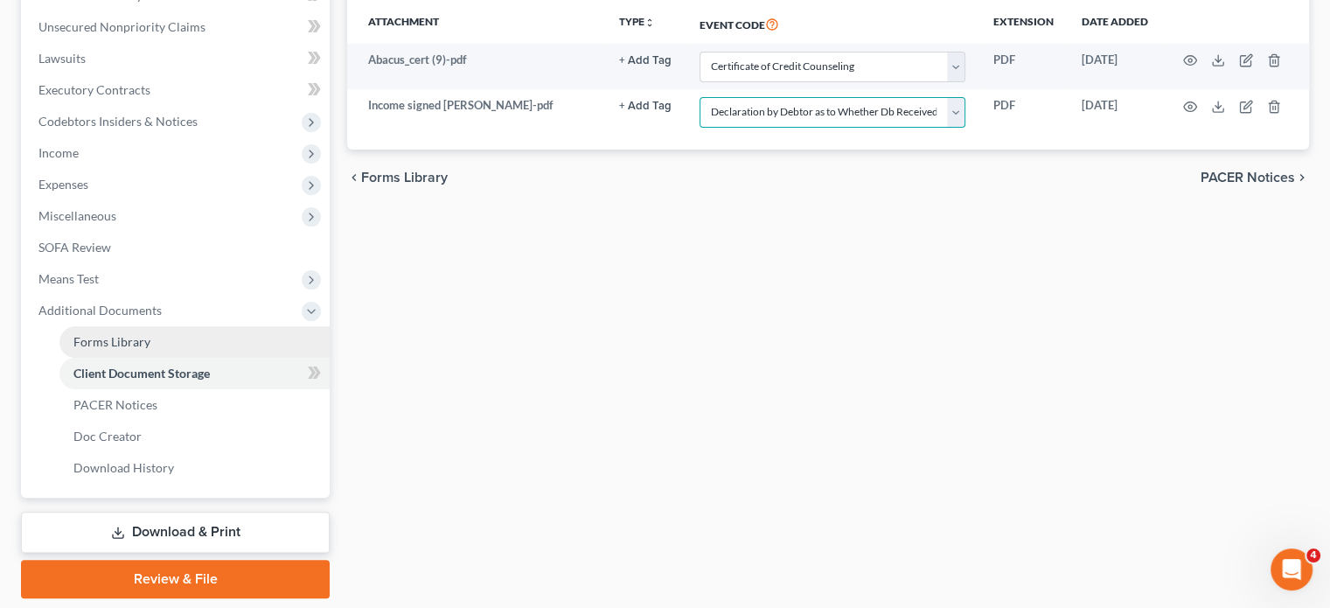
scroll to position [437, 0]
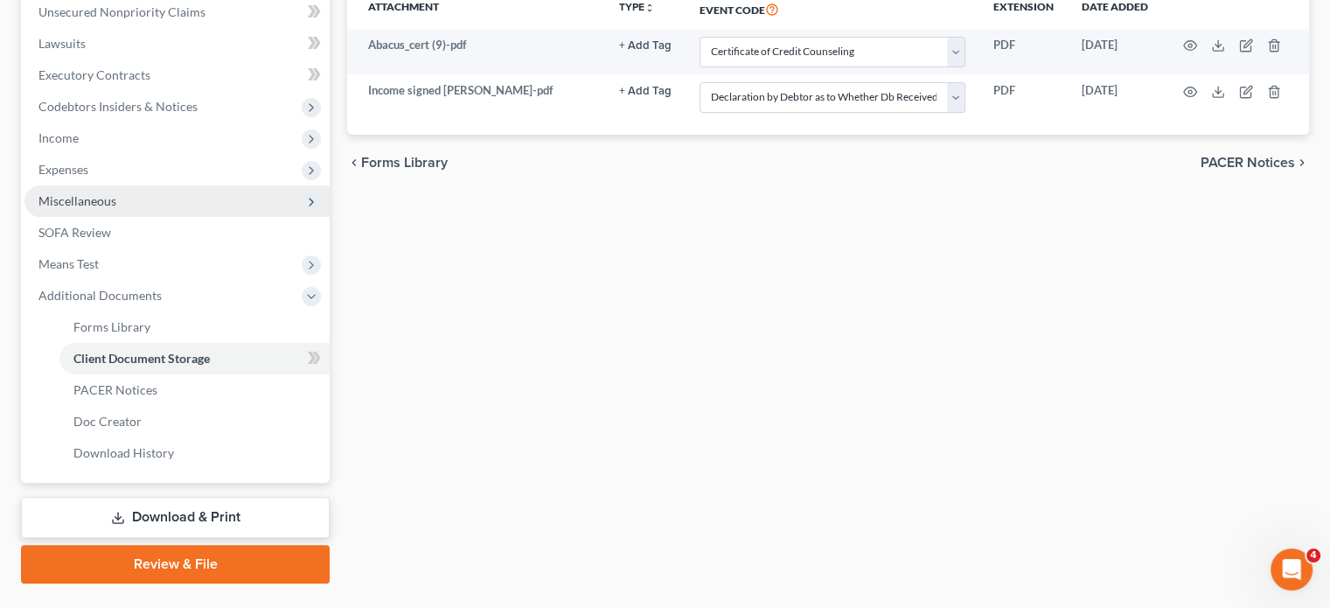
click at [133, 212] on span "Miscellaneous" at bounding box center [176, 200] width 305 height 31
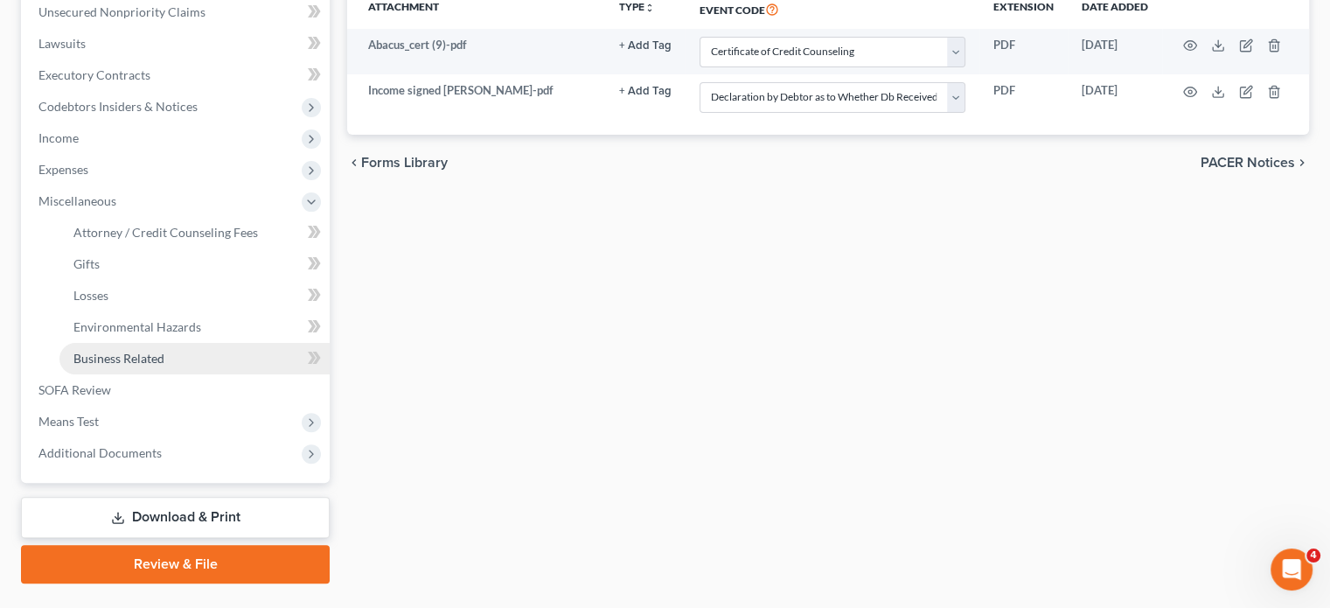
click at [87, 361] on span "Business Related" at bounding box center [118, 358] width 91 height 15
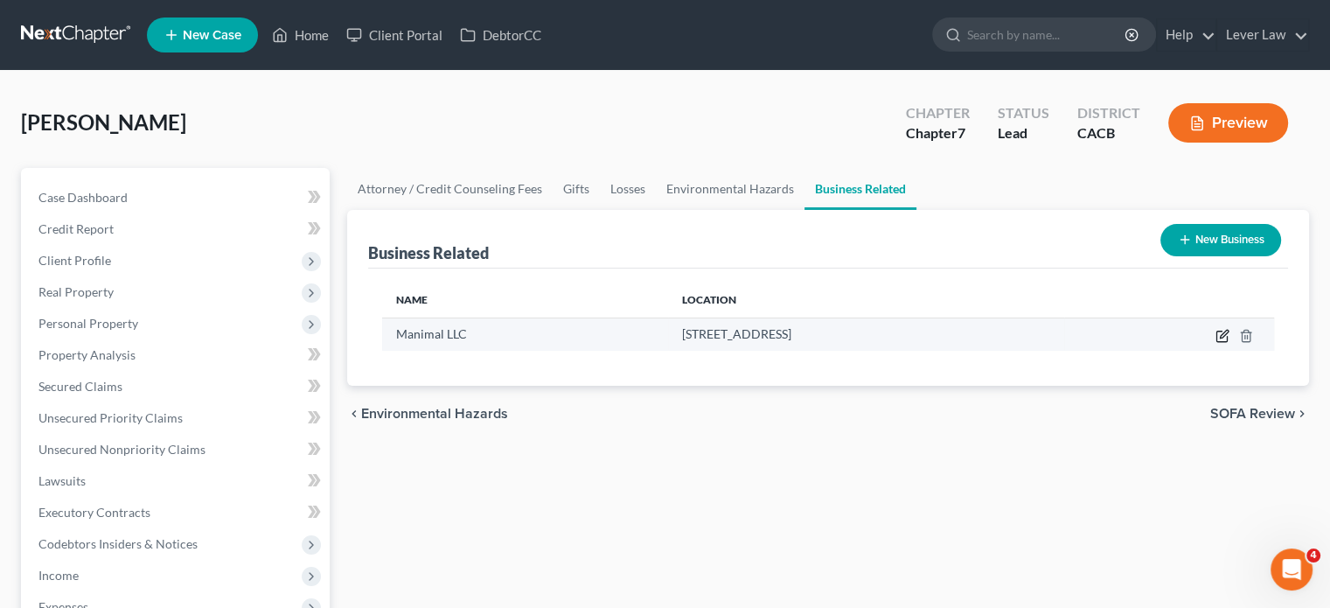
click at [1223, 336] on icon "button" at bounding box center [1224, 334] width 8 height 8
select select "member"
select select "31"
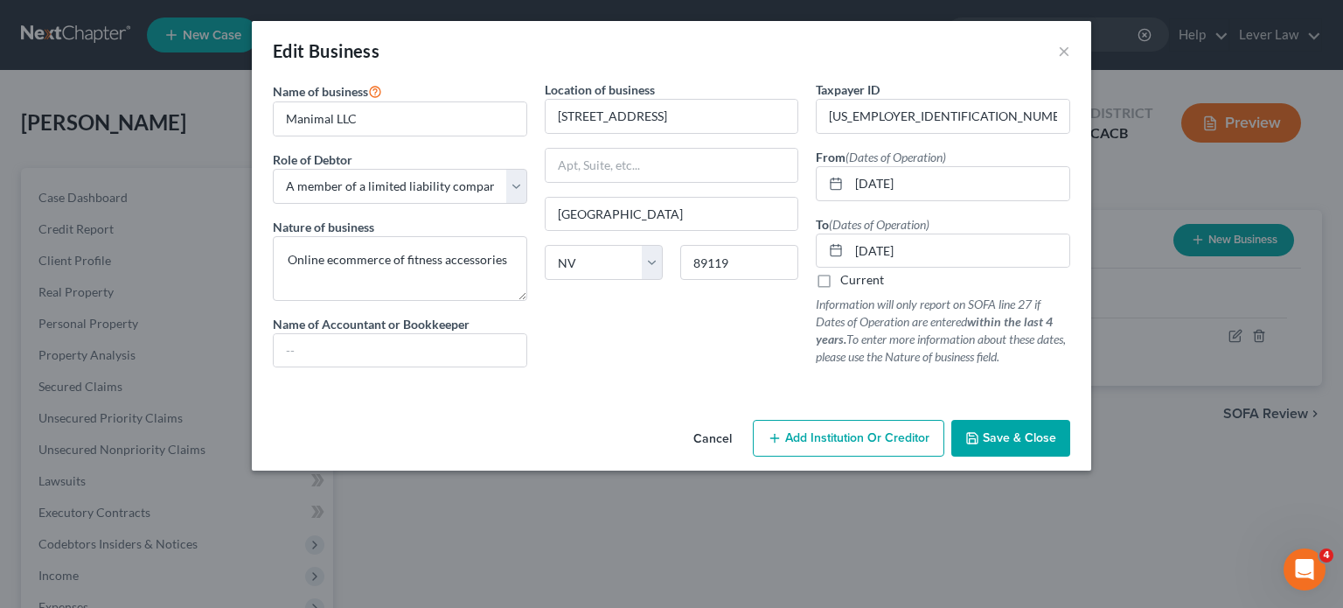
click at [1033, 438] on span "Save & Close" at bounding box center [1019, 437] width 73 height 15
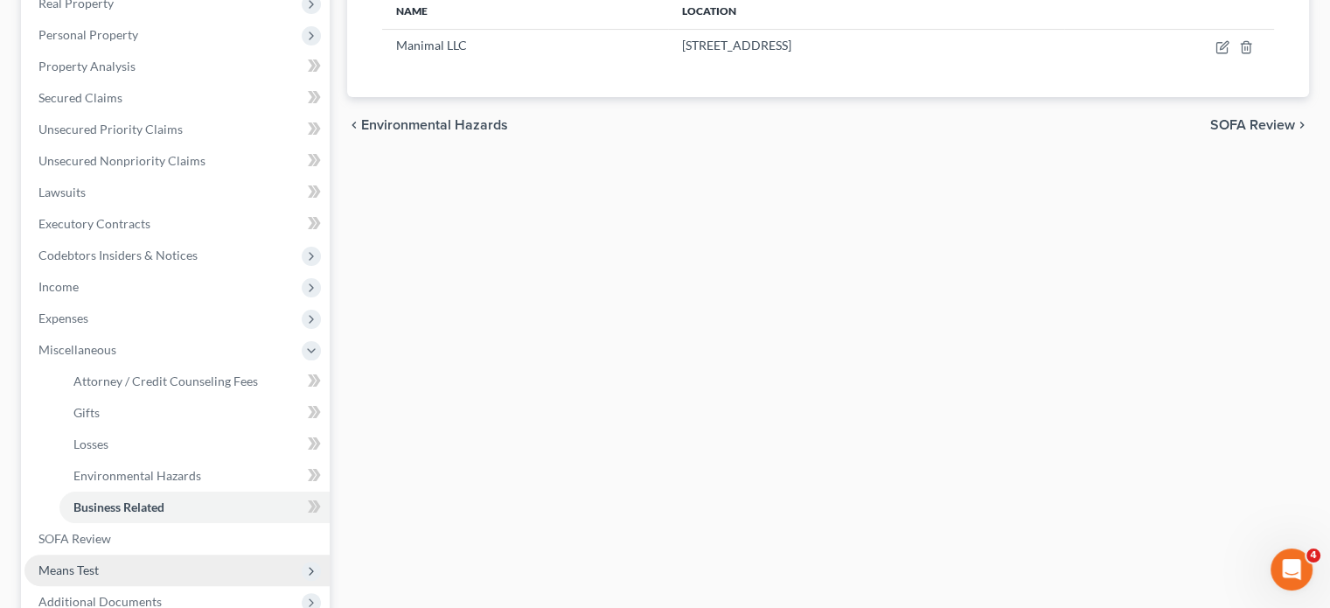
scroll to position [477, 0]
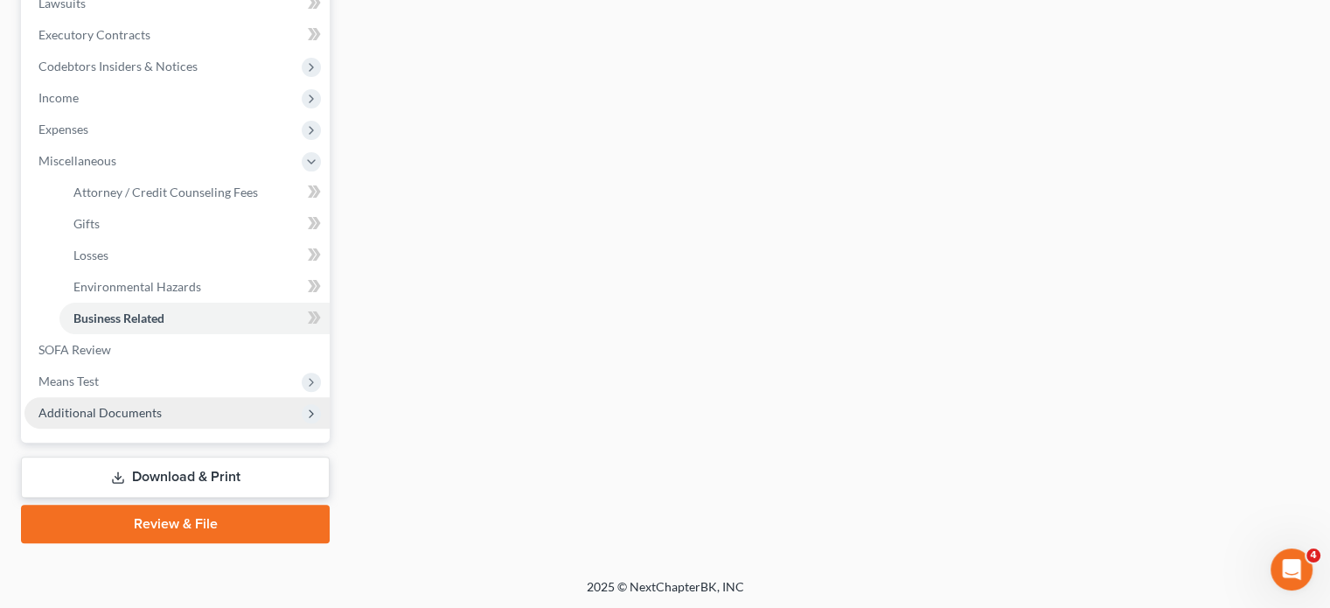
click at [168, 424] on span "Additional Documents" at bounding box center [176, 412] width 305 height 31
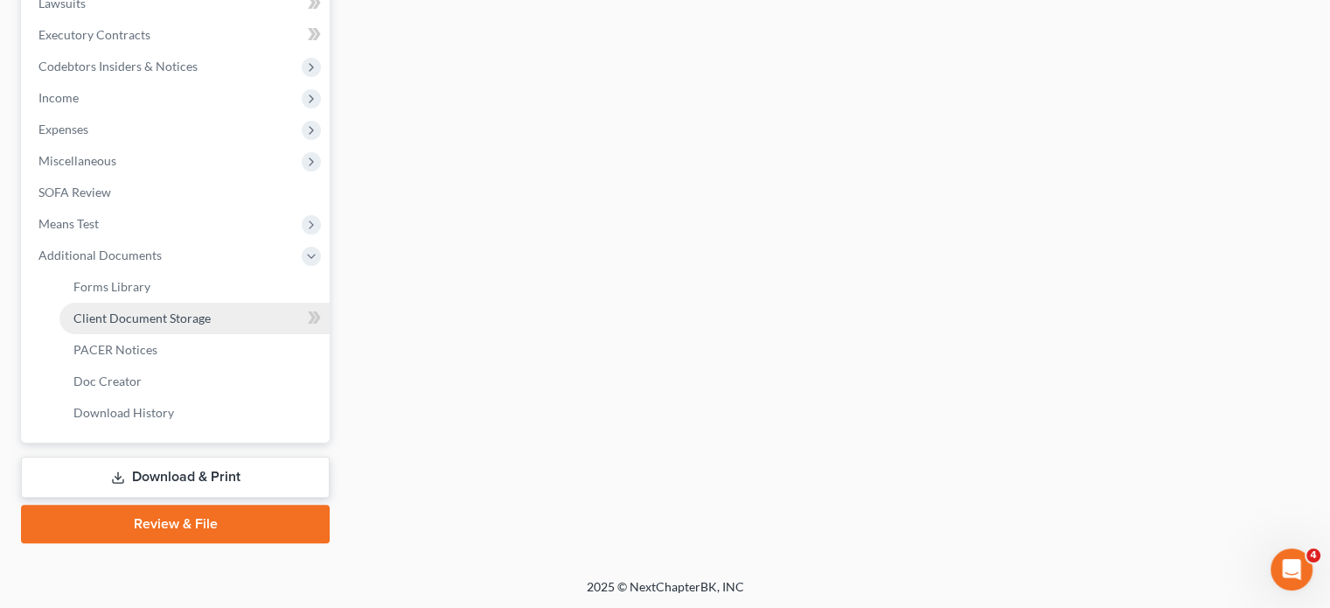
click at [195, 310] on span "Client Document Storage" at bounding box center [141, 317] width 137 height 15
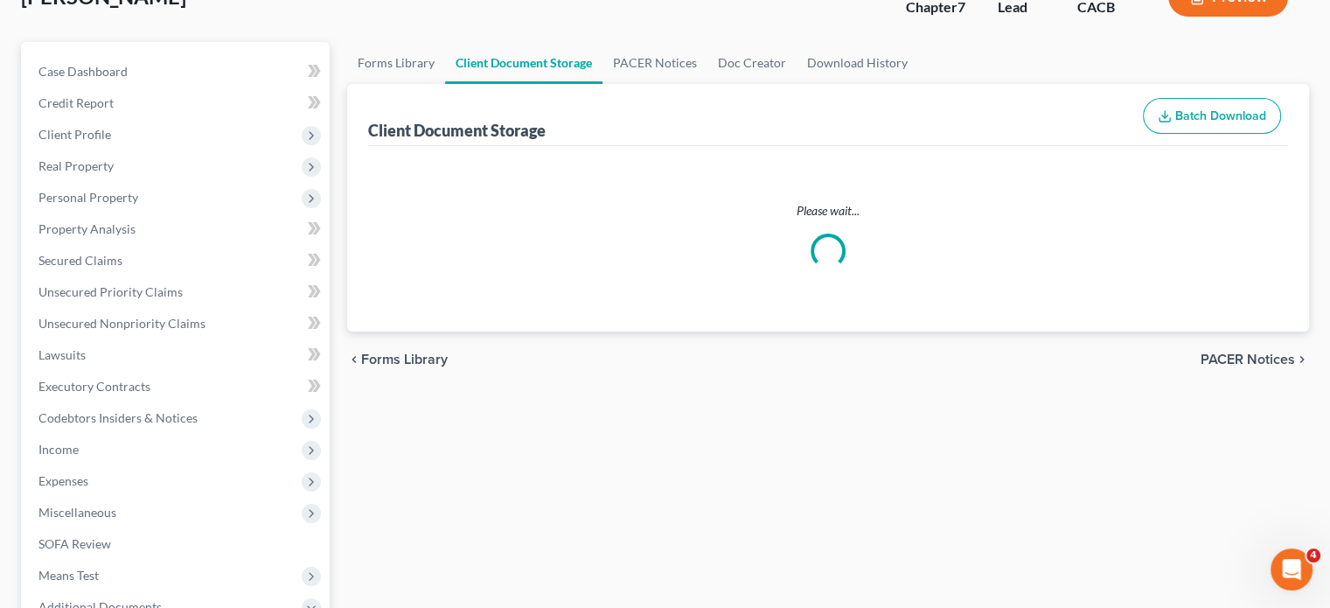
scroll to position [38, 0]
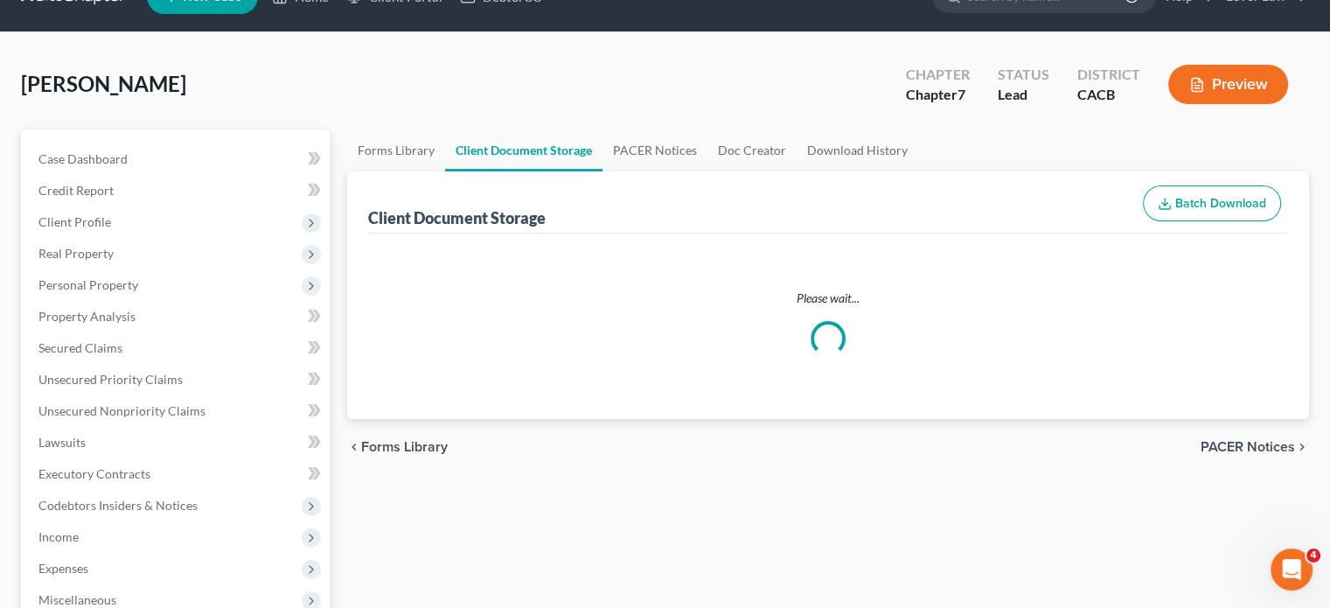
select select "10"
select select "30"
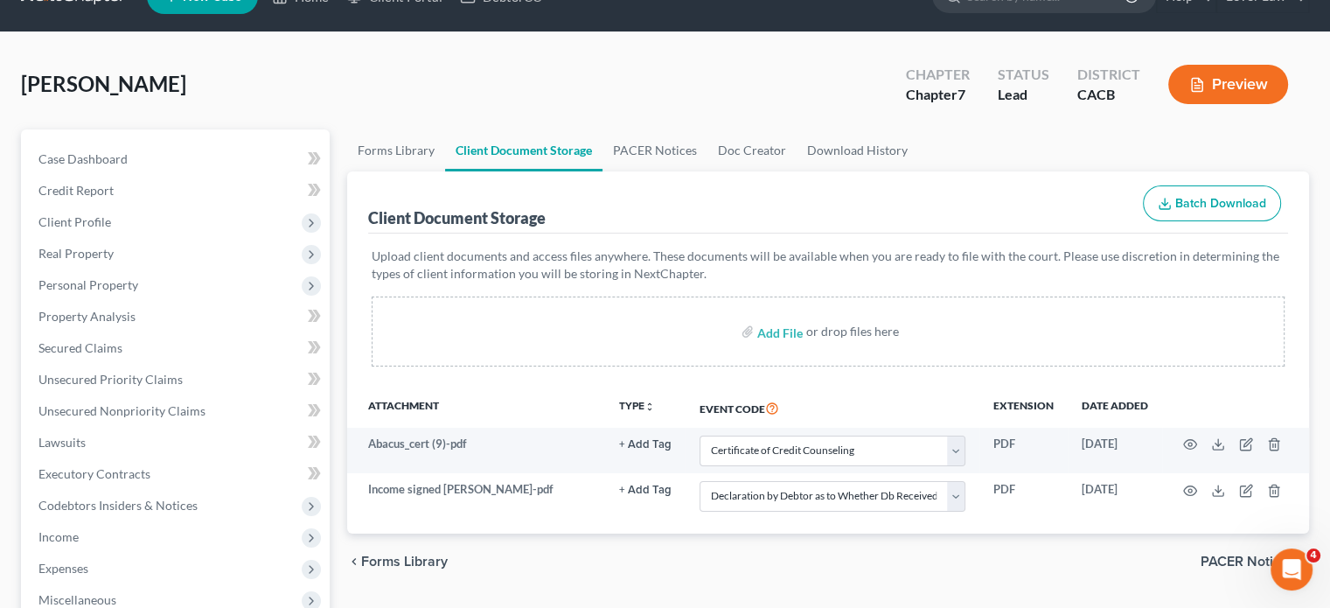
scroll to position [0, 0]
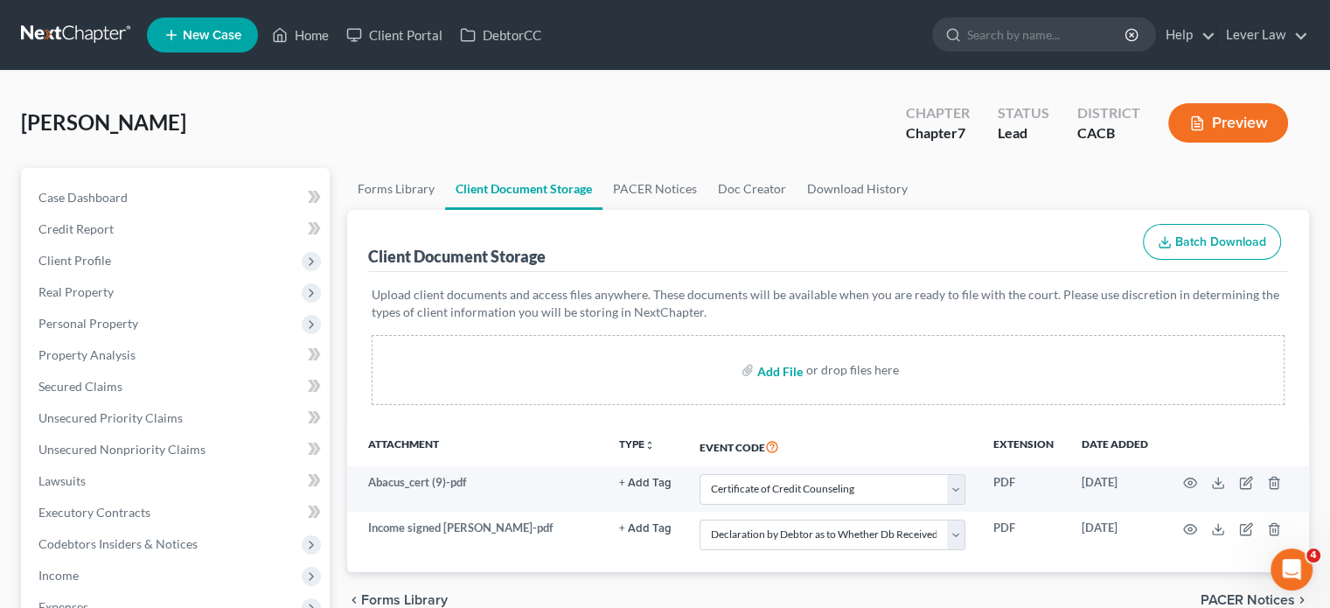
click at [780, 366] on input "file" at bounding box center [778, 369] width 42 height 31
type input "C:\fakepath\VP Signed [PERSON_NAME].pdf"
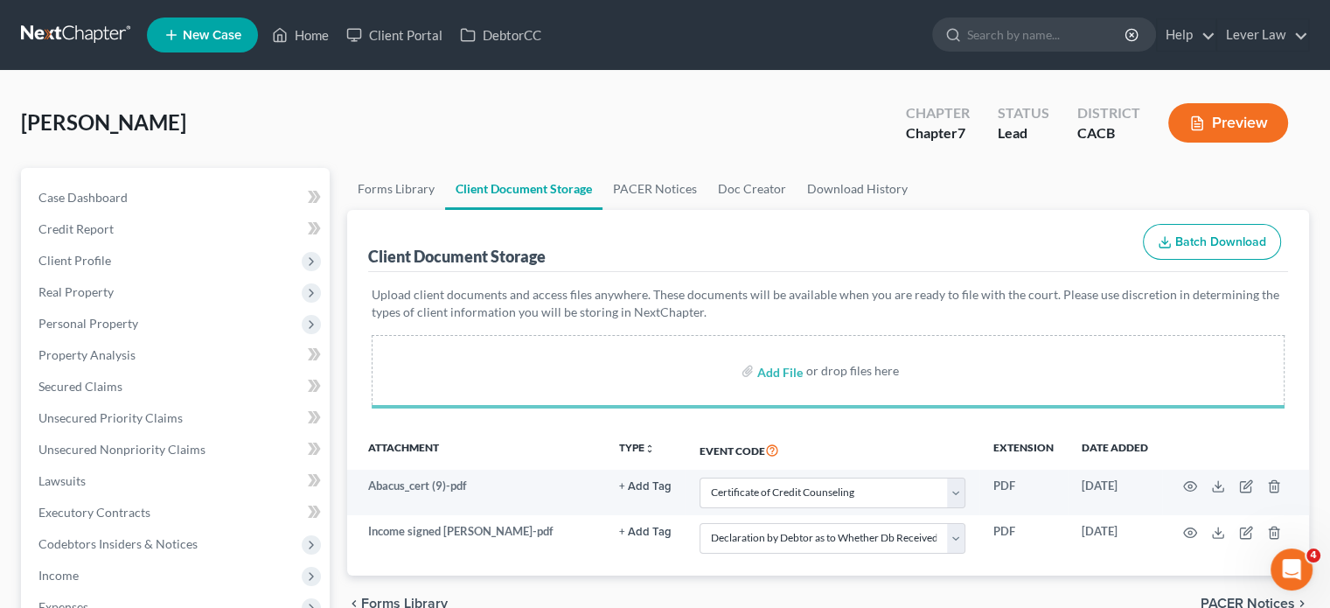
select select "10"
select select "30"
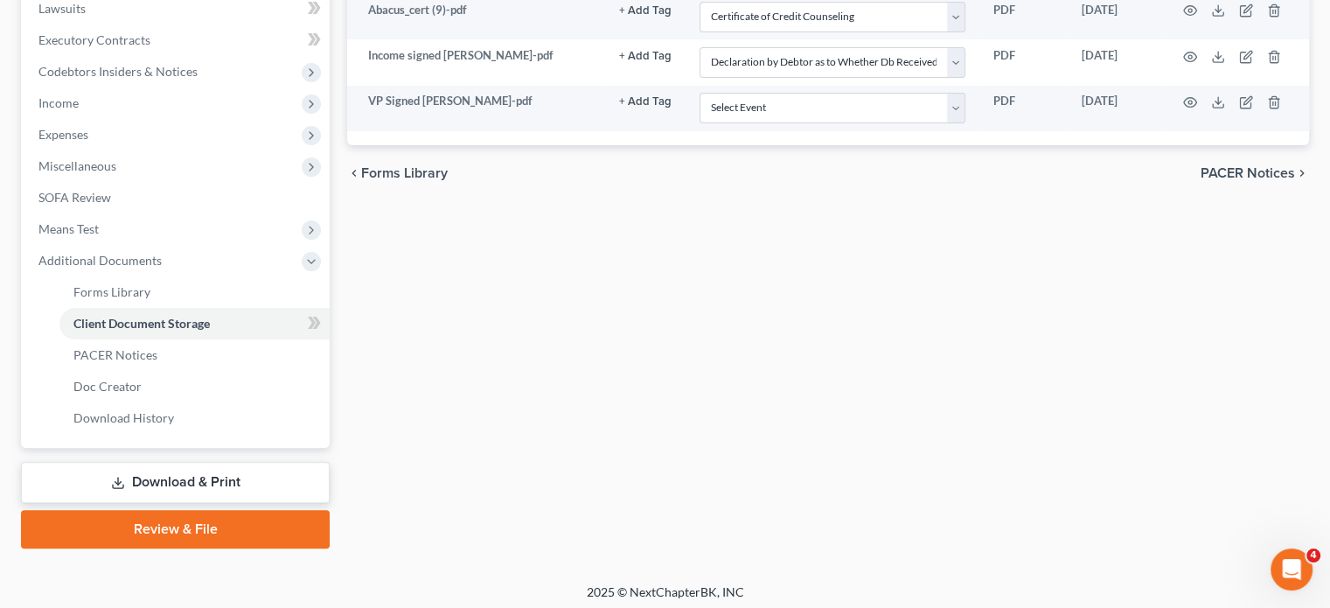
scroll to position [477, 0]
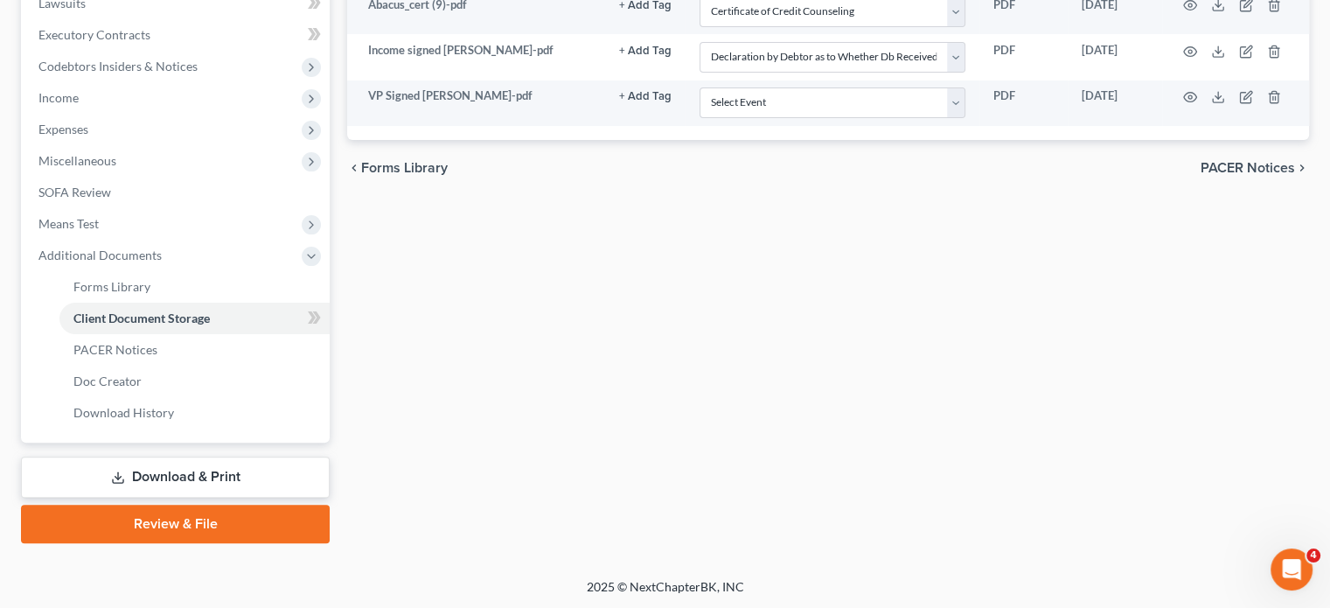
drag, startPoint x: 142, startPoint y: 524, endPoint x: 637, endPoint y: 453, distance: 499.9
click at [142, 524] on link "Review & File" at bounding box center [175, 524] width 309 height 38
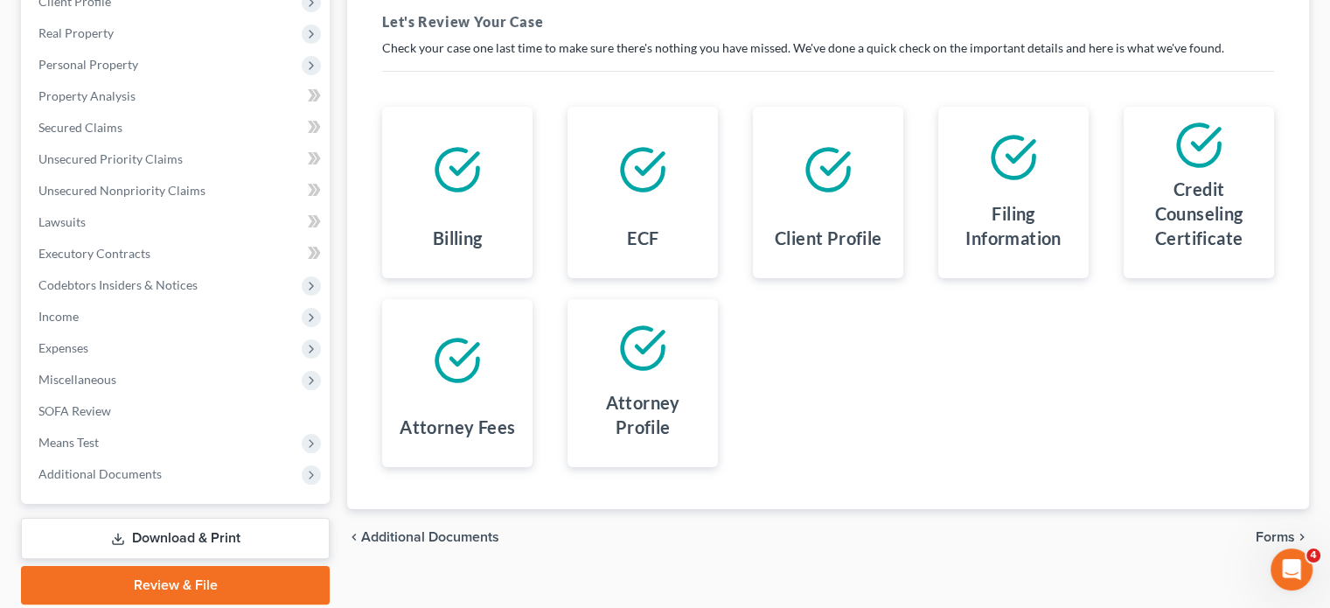
scroll to position [320, 0]
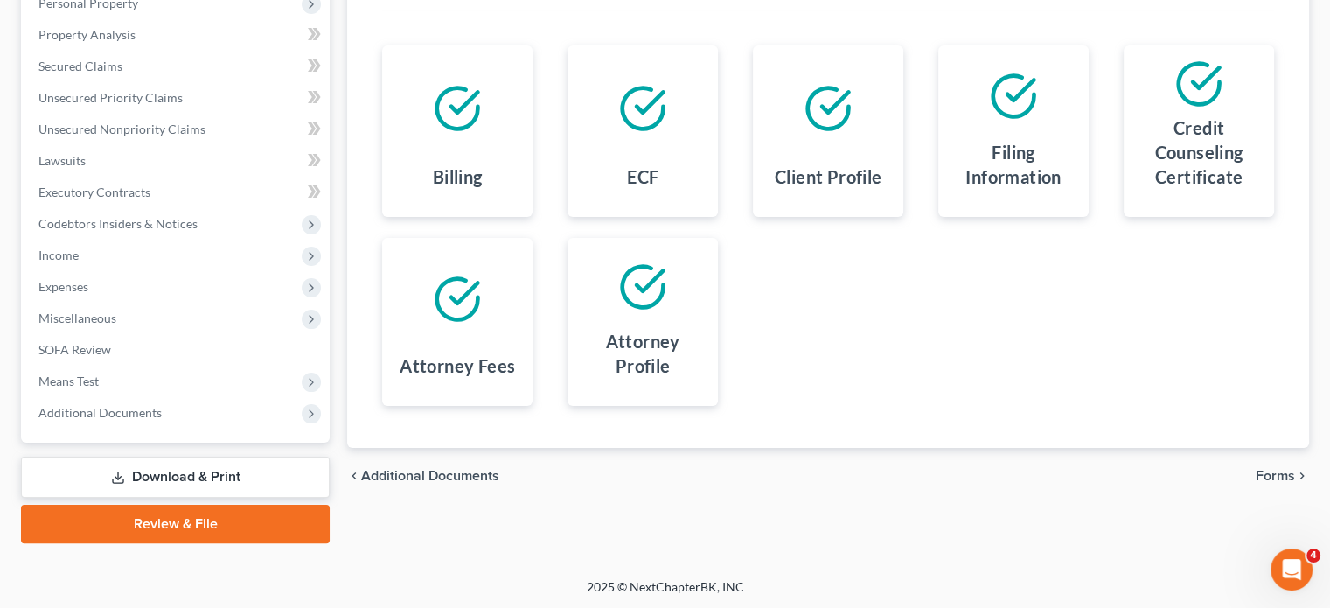
click at [1291, 469] on span "Forms" at bounding box center [1275, 476] width 39 height 14
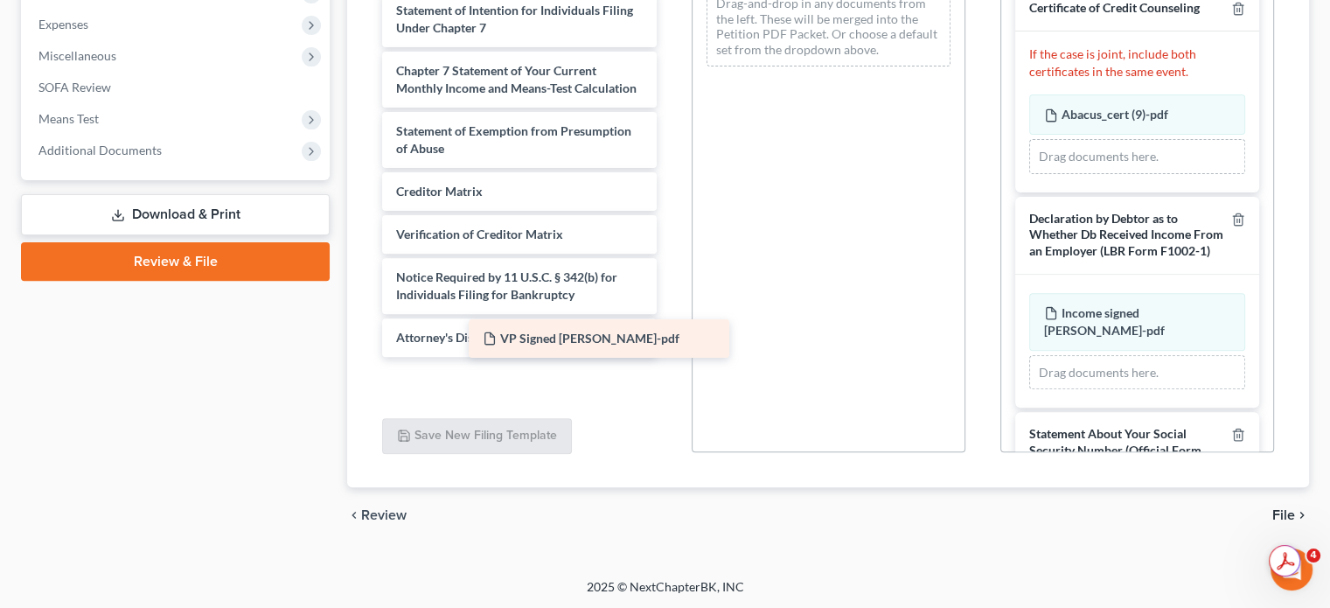
scroll to position [546, 0]
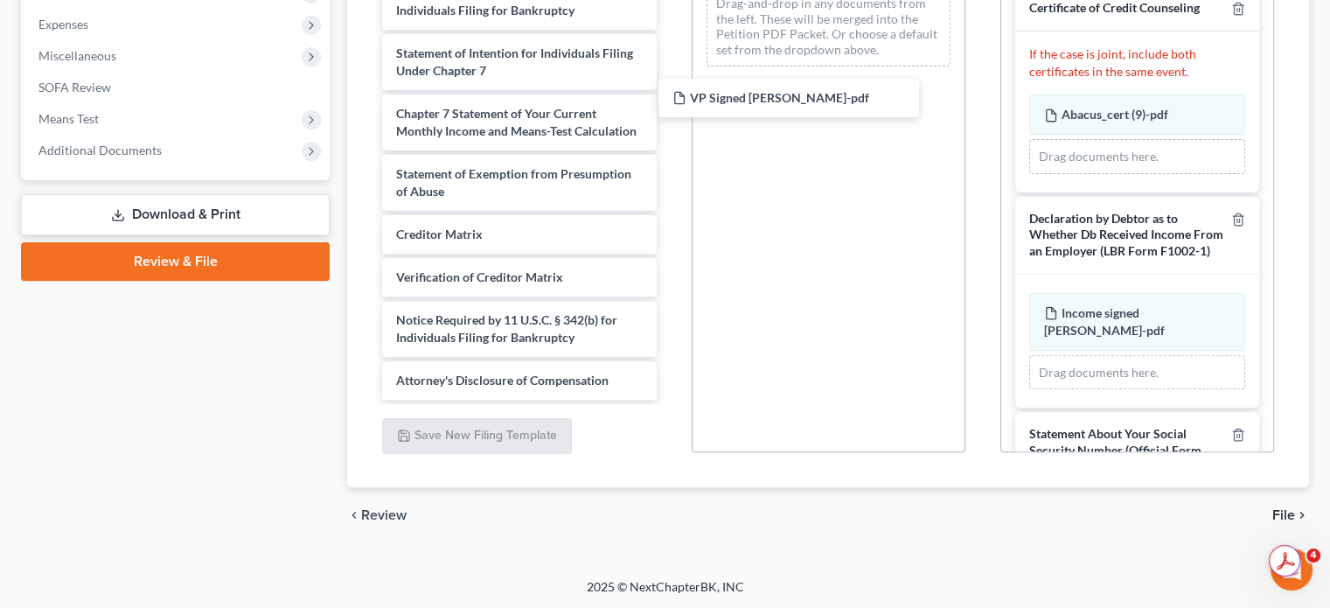
drag, startPoint x: 532, startPoint y: 386, endPoint x: 814, endPoint y: 96, distance: 404.4
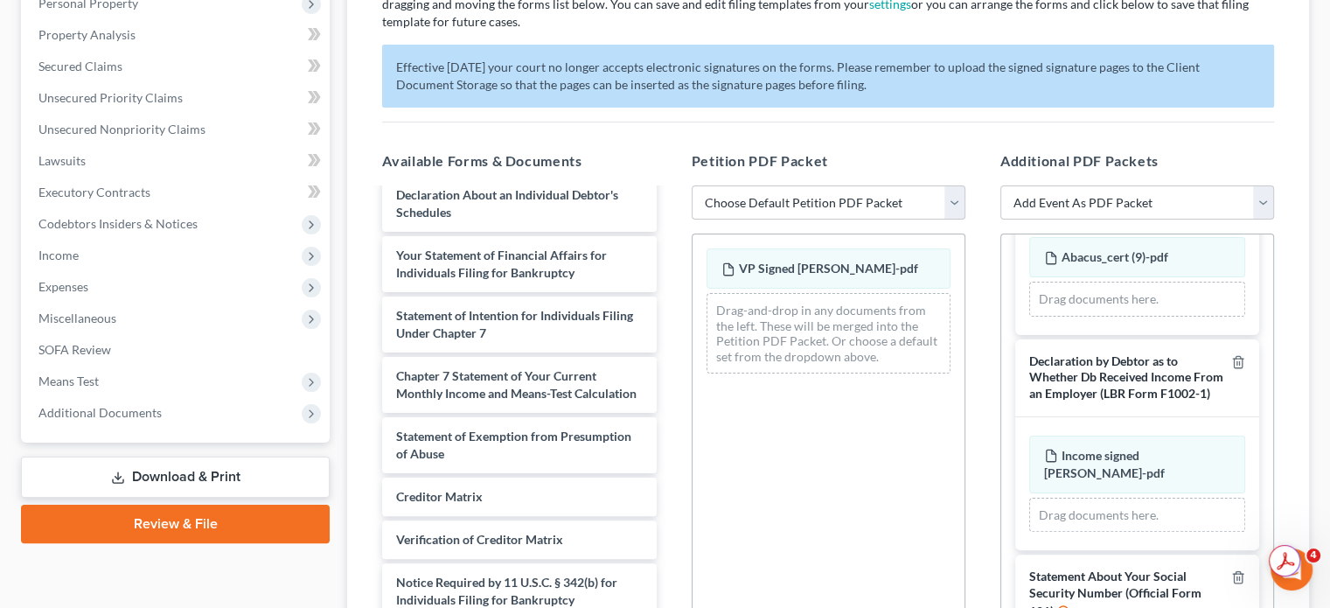
scroll to position [582, 0]
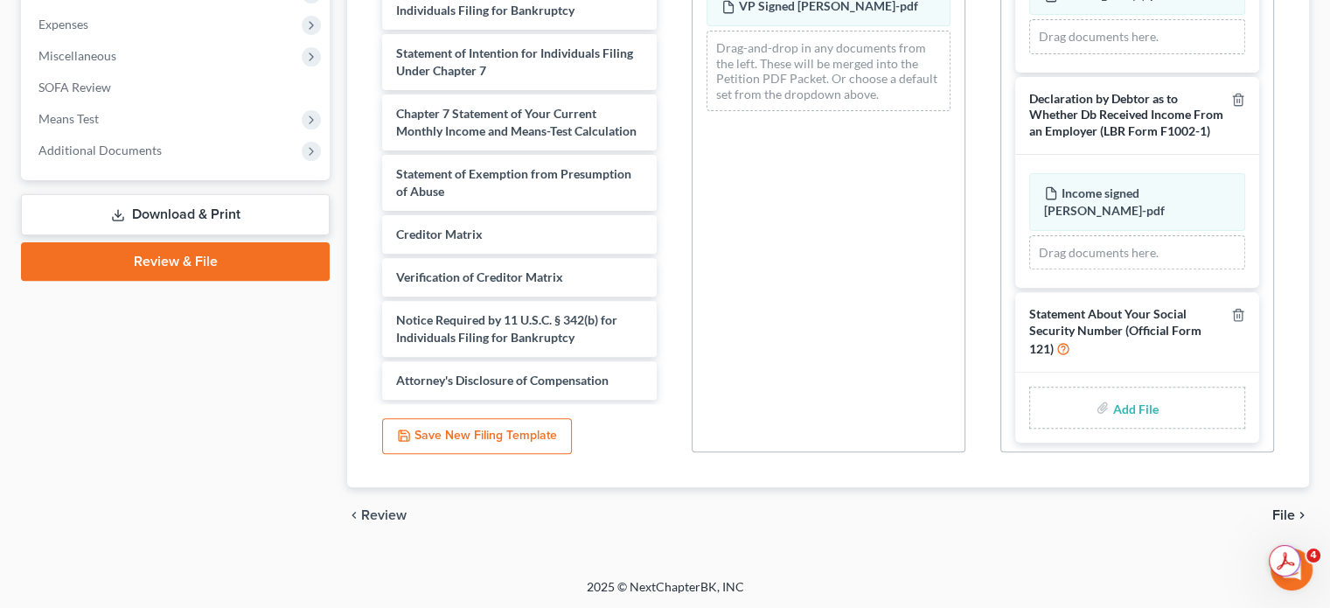
click at [1118, 407] on input "file" at bounding box center [1133, 407] width 42 height 31
type input "C:\fakepath\[PERSON_NAME].pdf"
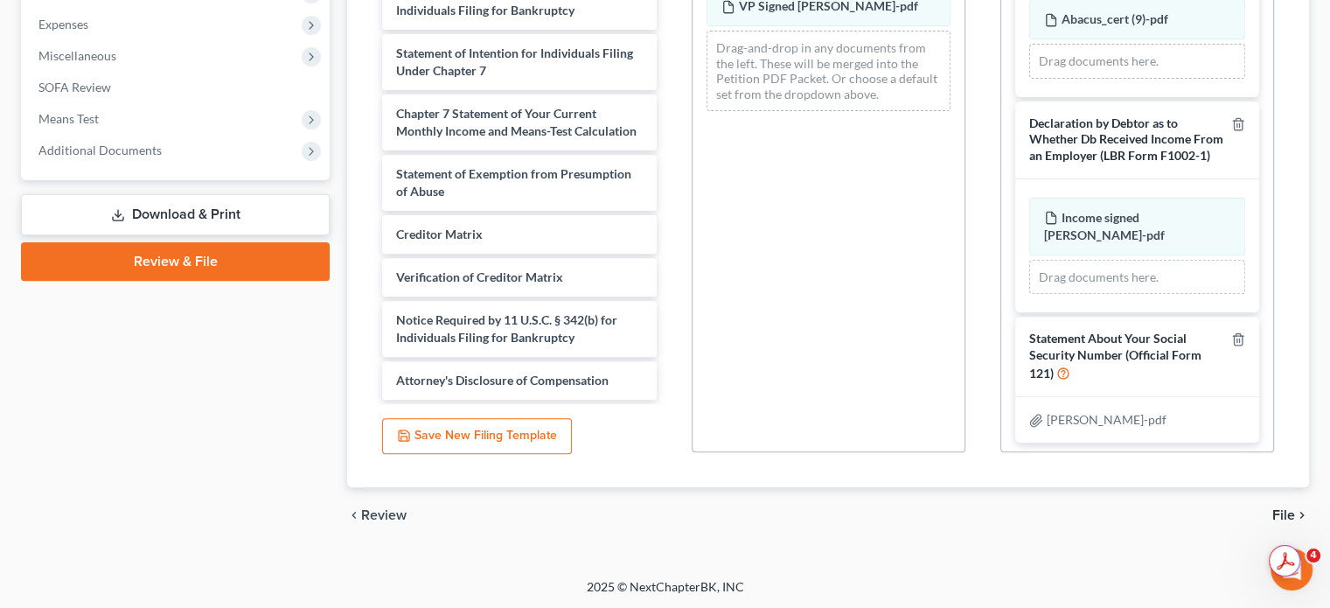
click at [1282, 515] on span "File" at bounding box center [1283, 515] width 23 height 14
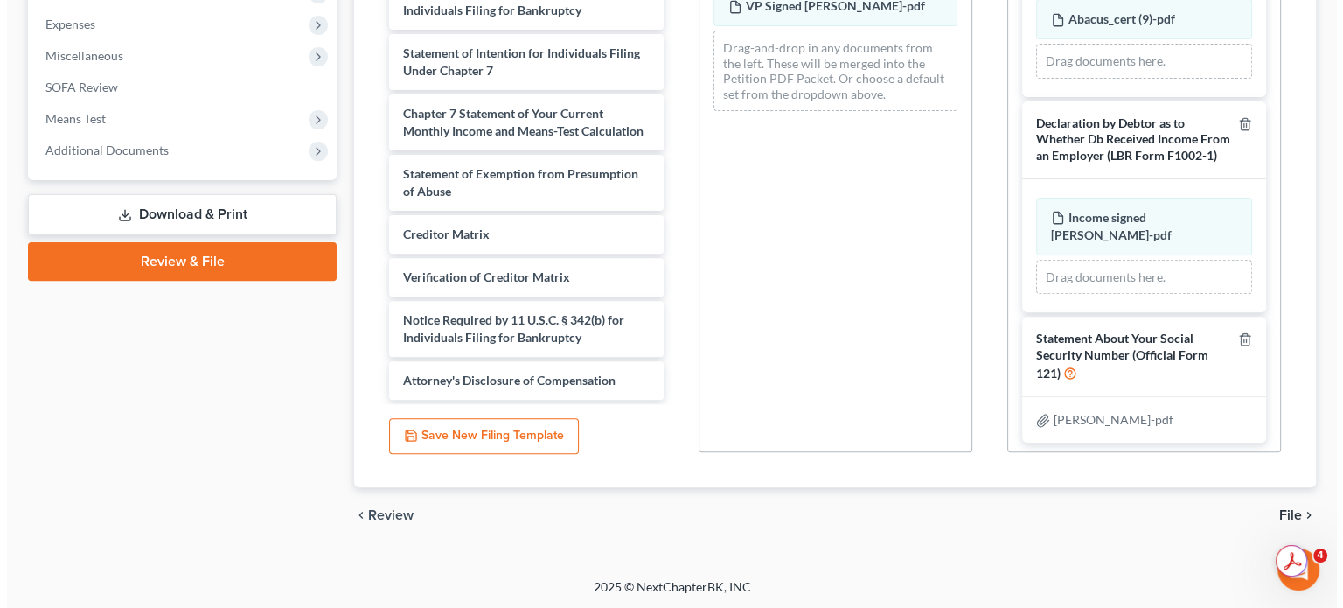
scroll to position [320, 0]
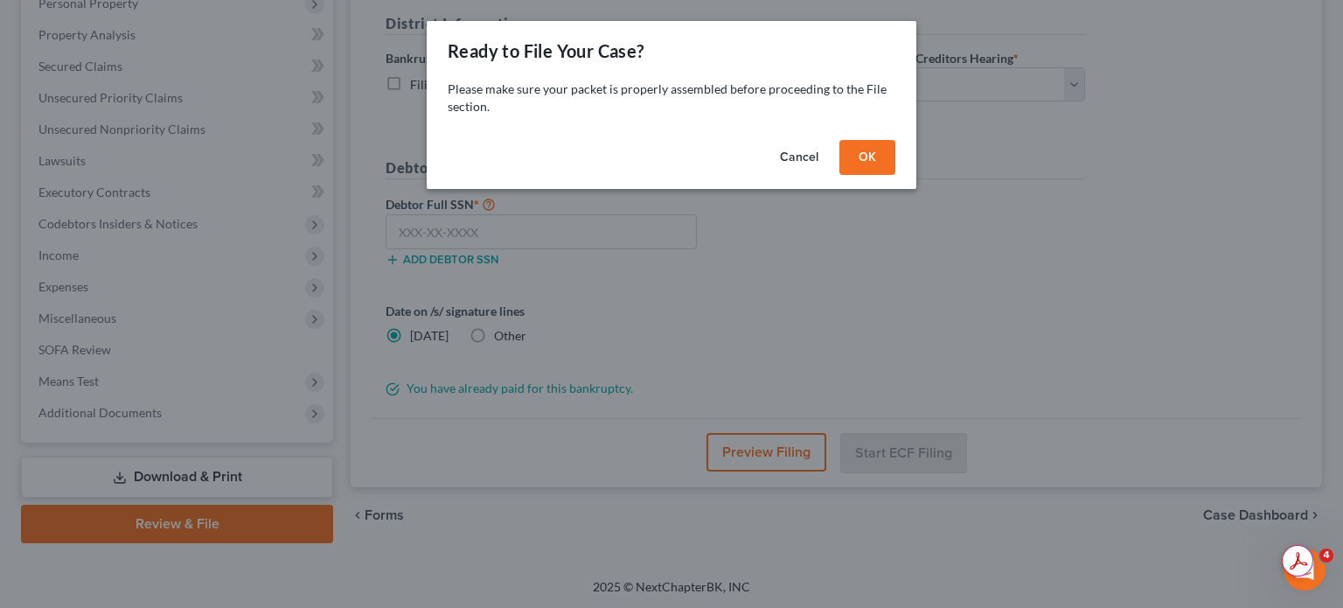
click at [887, 156] on button "OK" at bounding box center [867, 157] width 56 height 35
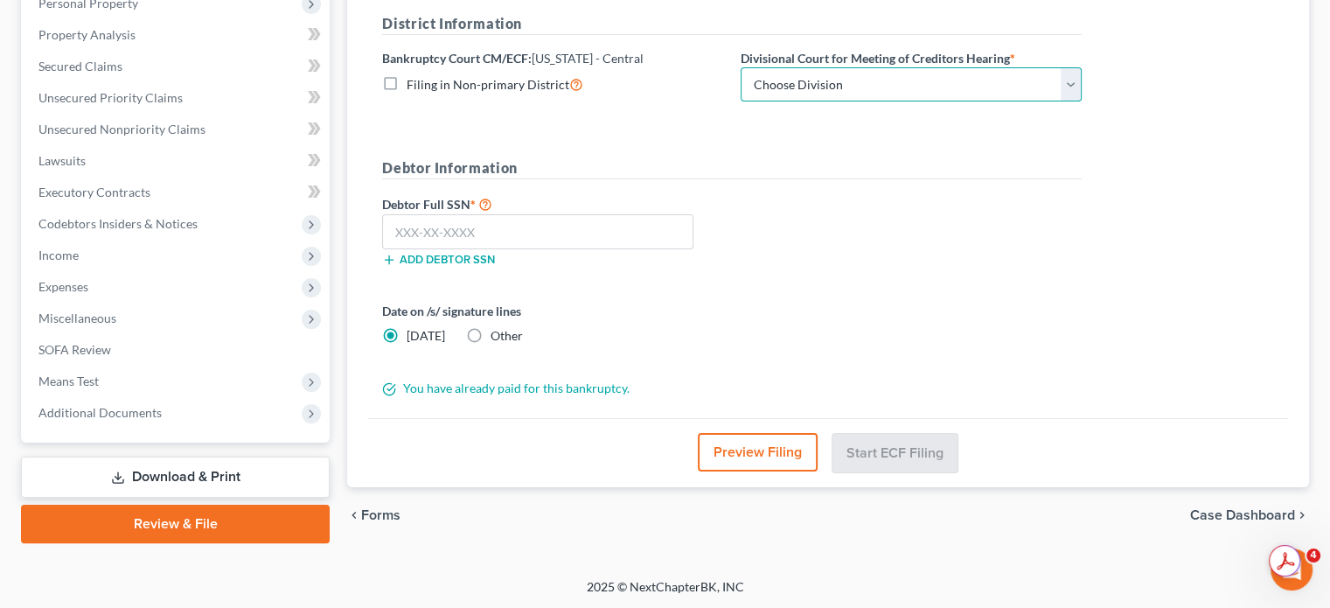
drag, startPoint x: 841, startPoint y: 78, endPoint x: 844, endPoint y: 90, distance: 12.5
click at [841, 79] on select "Choose Division [GEOGRAPHIC_DATA][PERSON_NAME] [GEOGRAPHIC_DATA] [GEOGRAPHIC_DA…" at bounding box center [911, 84] width 341 height 35
select select "1"
click at [741, 67] on select "Choose Division [GEOGRAPHIC_DATA][PERSON_NAME] [GEOGRAPHIC_DATA] [GEOGRAPHIC_DA…" at bounding box center [911, 84] width 341 height 35
click at [600, 223] on input "text" at bounding box center [537, 231] width 311 height 35
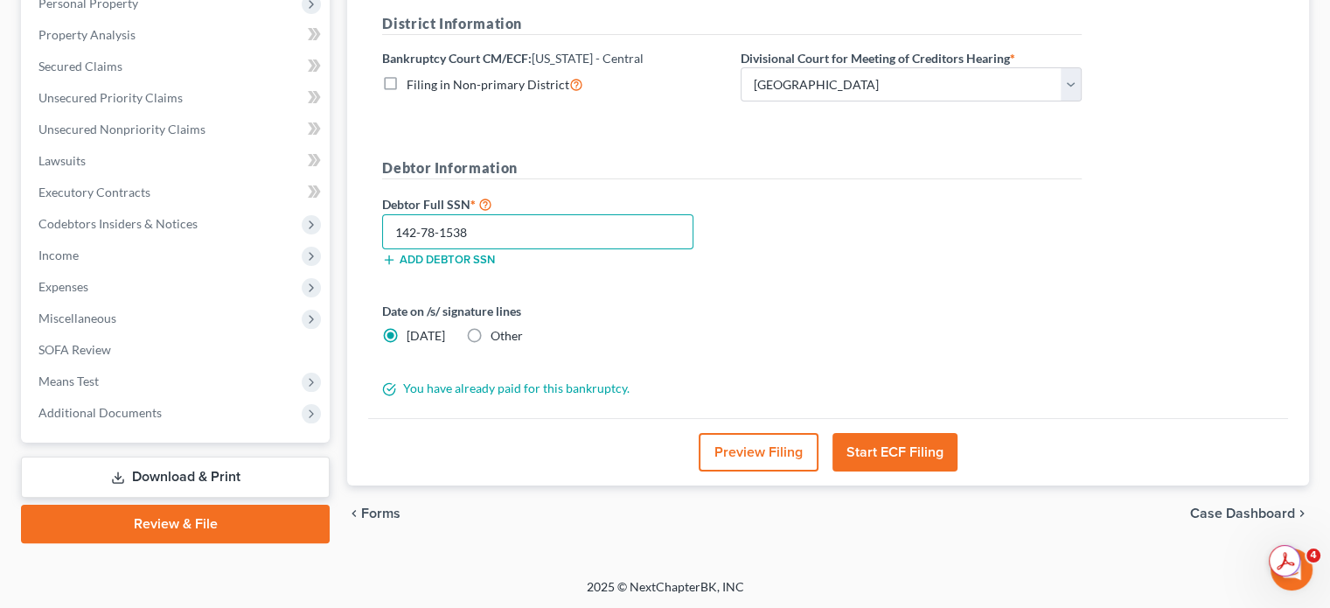
type input "142-78-1538"
drag, startPoint x: 504, startPoint y: 324, endPoint x: 501, endPoint y: 335, distance: 11.7
click at [501, 335] on div "Date on /s/ signature lines [DATE] Other" at bounding box center [552, 323] width 358 height 43
drag, startPoint x: 501, startPoint y: 333, endPoint x: 592, endPoint y: 344, distance: 91.5
click at [504, 332] on span "Other" at bounding box center [507, 335] width 32 height 15
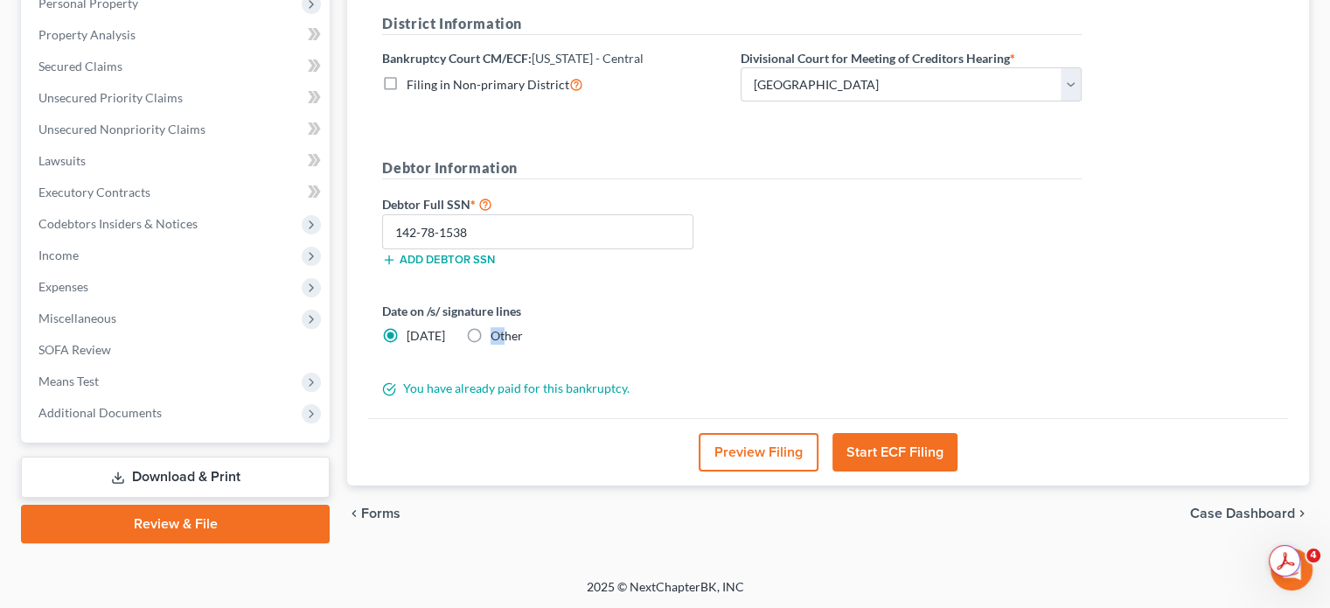
click at [504, 332] on input "Other" at bounding box center [503, 332] width 11 height 11
radio input "true"
radio input "false"
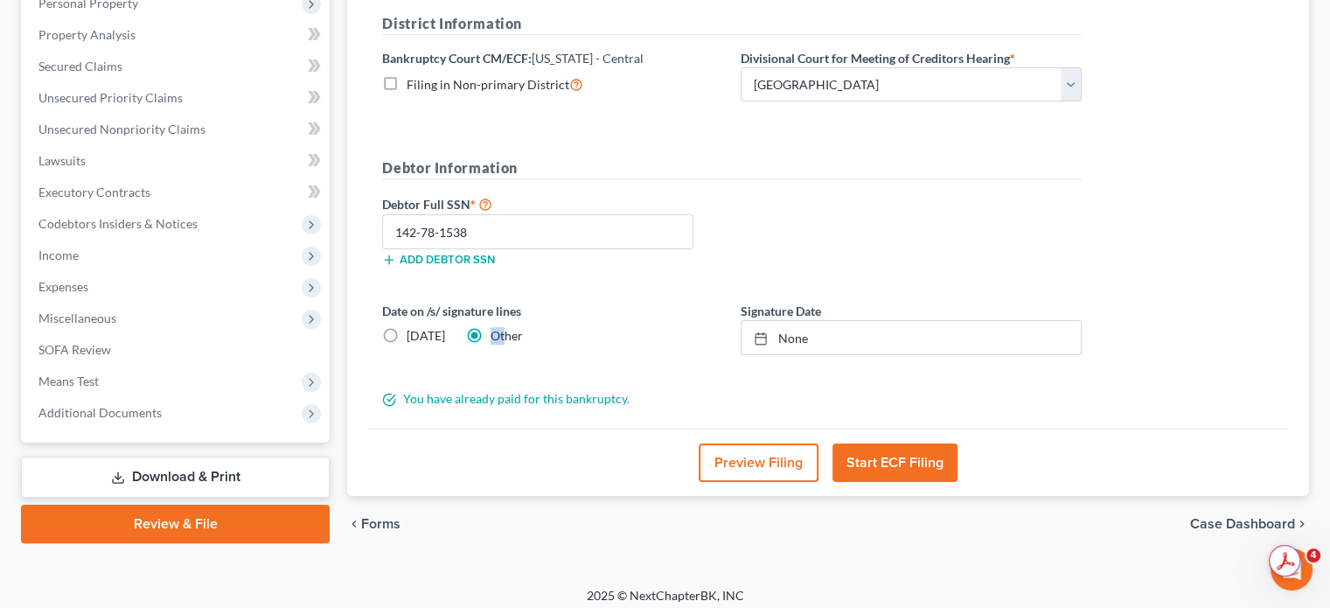
click at [902, 470] on button "Start ECF Filing" at bounding box center [894, 462] width 125 height 38
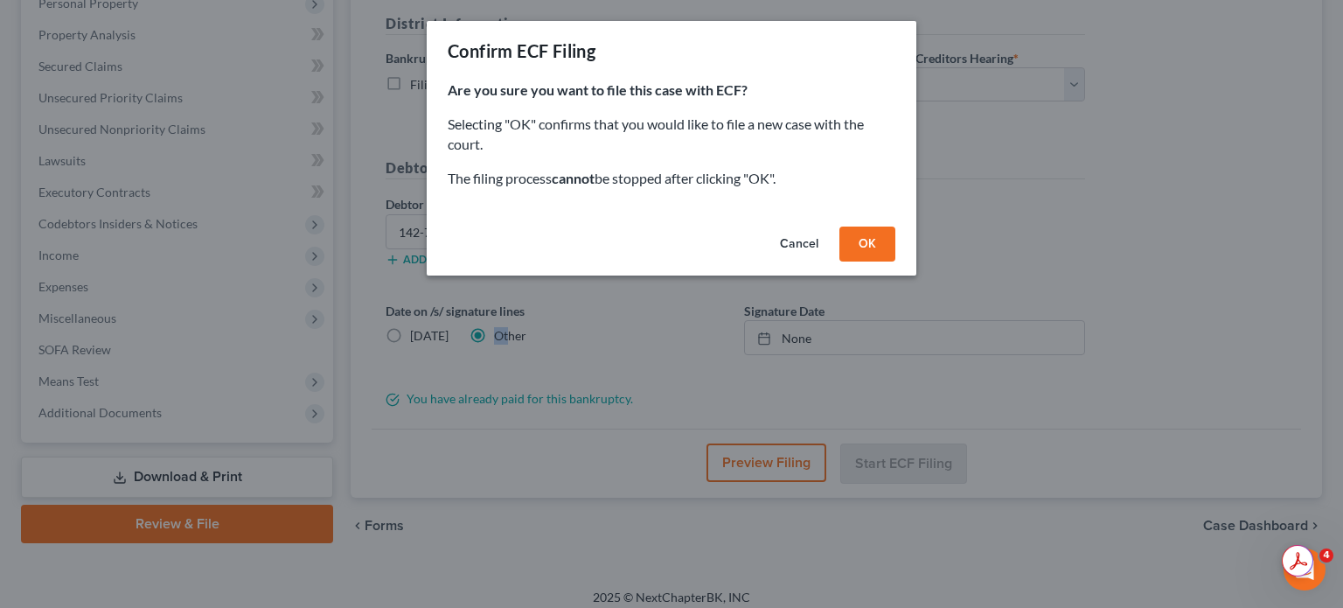
click at [874, 239] on button "OK" at bounding box center [867, 243] width 56 height 35
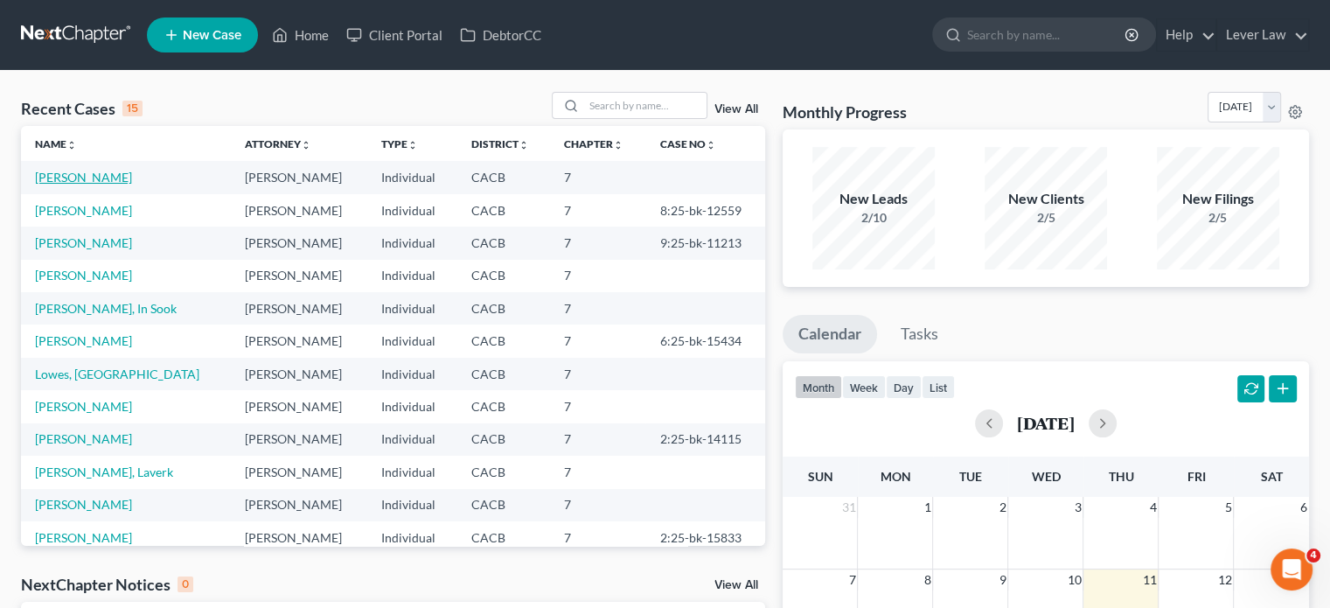
click at [73, 179] on link "[PERSON_NAME]" at bounding box center [83, 177] width 97 height 15
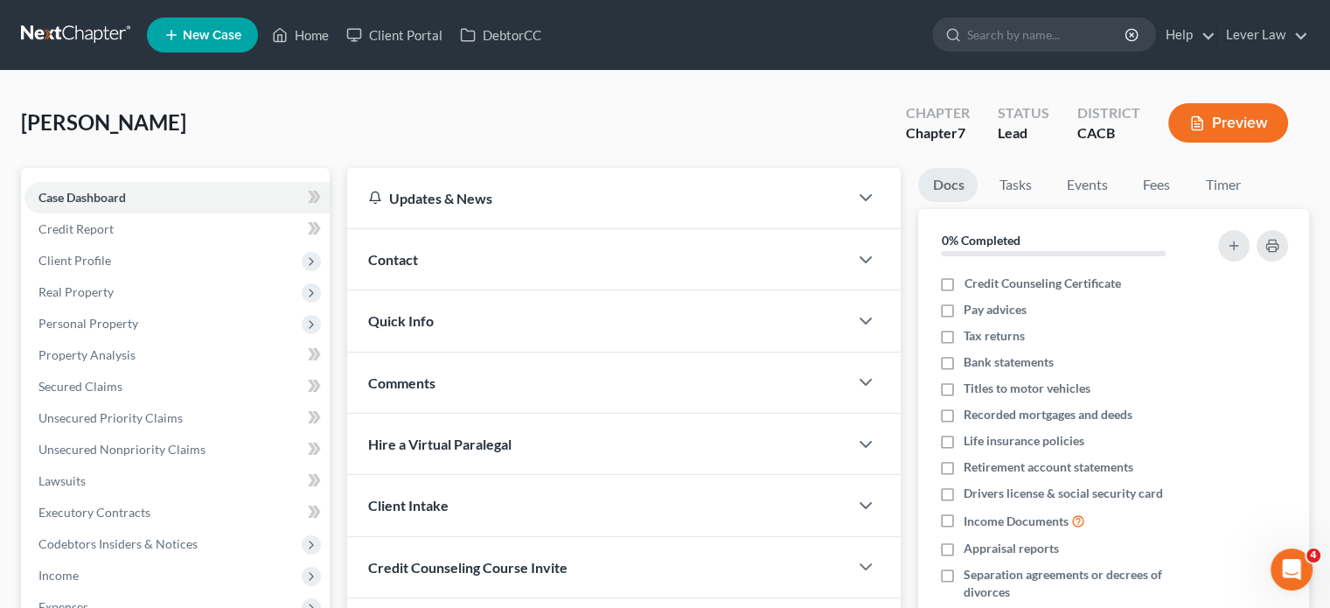
click at [87, 26] on link at bounding box center [77, 34] width 112 height 31
